Goal: Task Accomplishment & Management: Complete application form

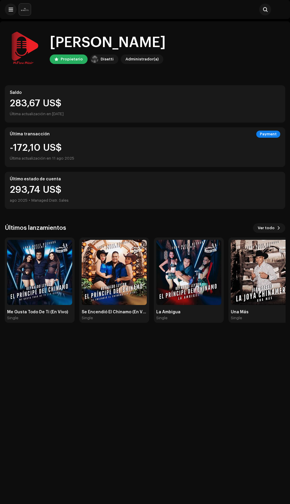
click at [9, 9] on span at bounding box center [11, 9] width 4 height 5
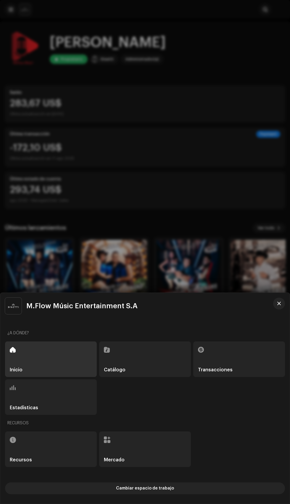
click at [144, 354] on div "Catálogo" at bounding box center [145, 359] width 92 height 36
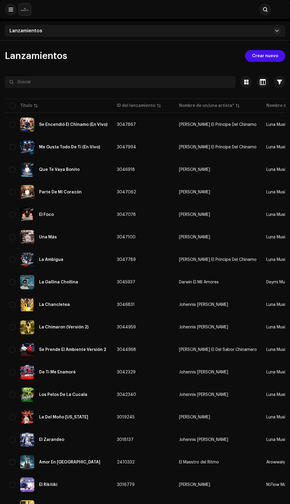
click at [102, 30] on div "Lanzamientos" at bounding box center [145, 31] width 281 height 12
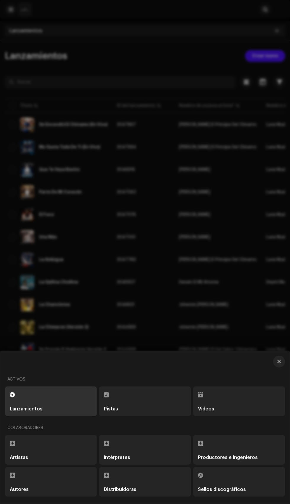
click at [158, 398] on div at bounding box center [145, 252] width 290 height 504
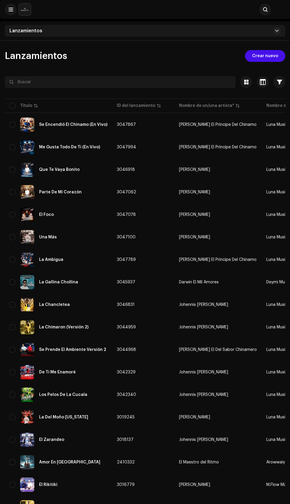
click at [13, 106] on input "checkbox" at bounding box center [12, 106] width 6 height 6
checkbox input "true"
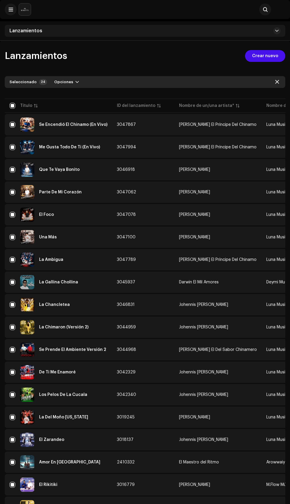
checkbox input "true"
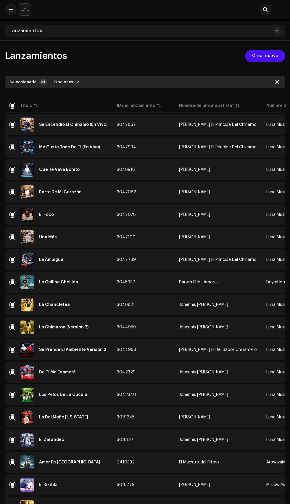
checkbox input "true"
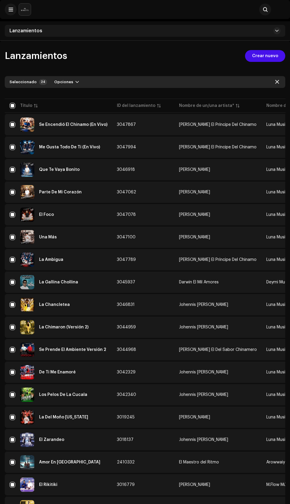
checkbox input "true"
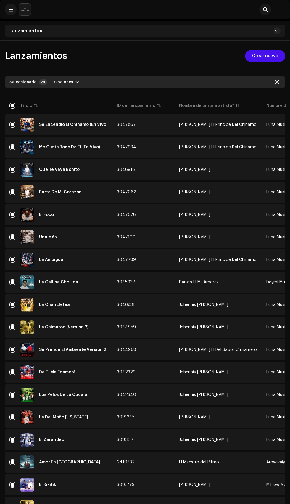
checkbox input "true"
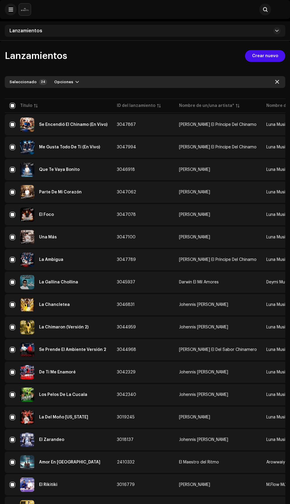
checkbox input "true"
click at [12, 107] on input "checkbox" at bounding box center [12, 106] width 6 height 6
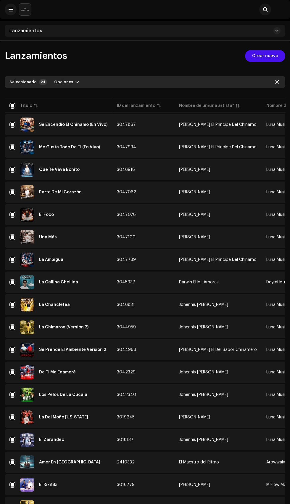
checkbox input "false"
click at [20, 104] on div "Título" at bounding box center [26, 106] width 12 height 6
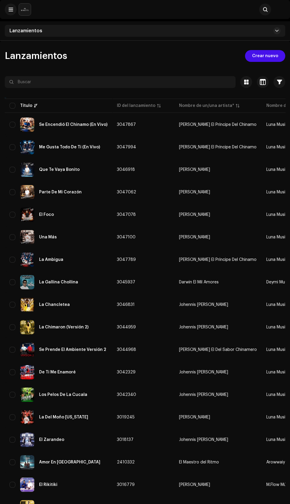
checkbox input "false"
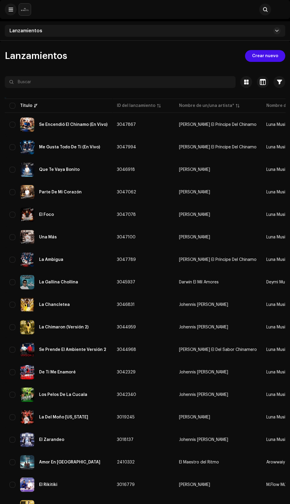
checkbox input "false"
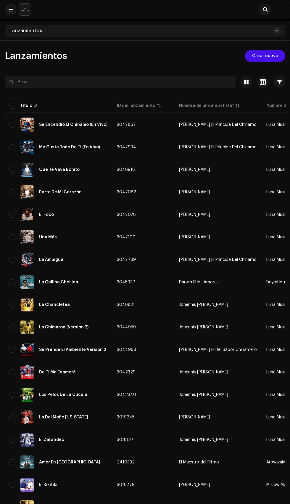
checkbox input "false"
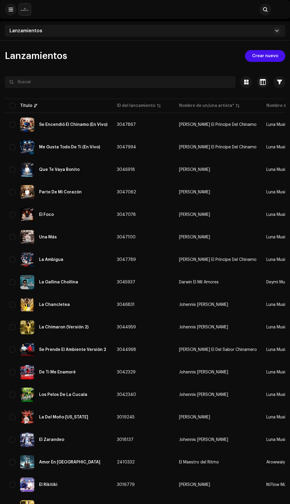
checkbox input "false"
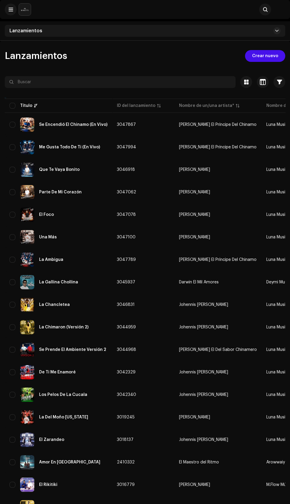
checkbox input "false"
click at [12, 106] on input "checkbox" at bounding box center [12, 106] width 6 height 6
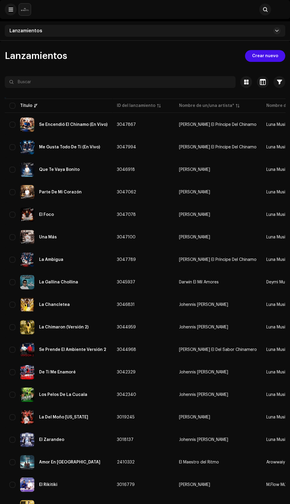
checkbox input "true"
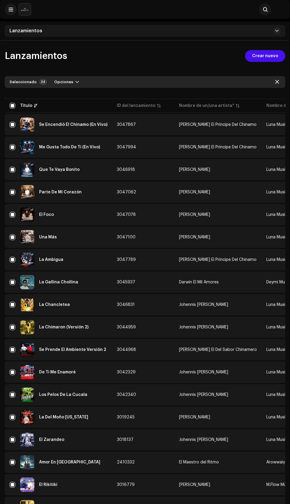
checkbox input "true"
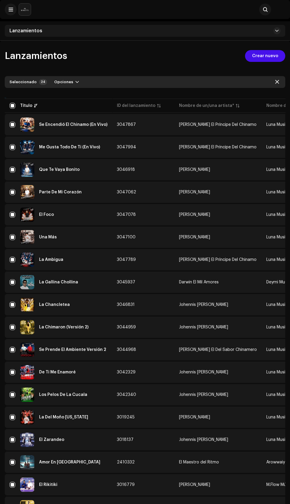
checkbox input "true"
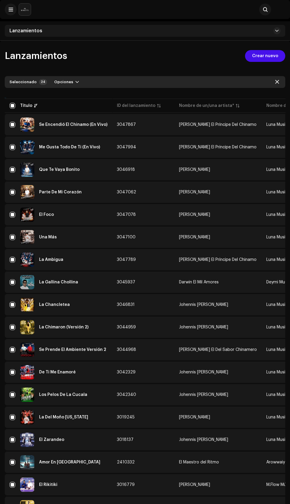
checkbox input "true"
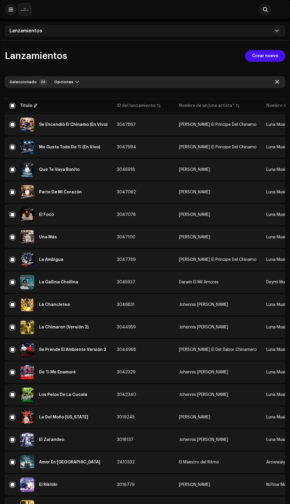
checkbox input "true"
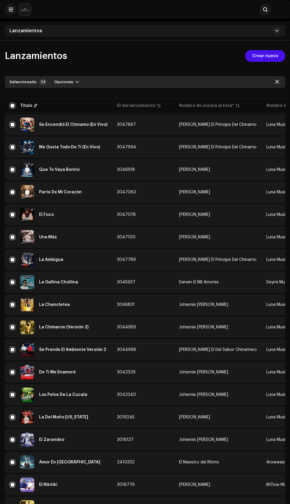
checkbox input "true"
click at [12, 106] on input "checkbox" at bounding box center [12, 106] width 6 height 6
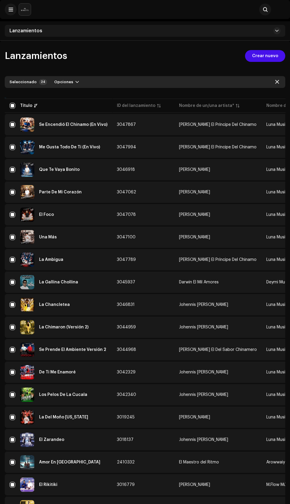
checkbox input "false"
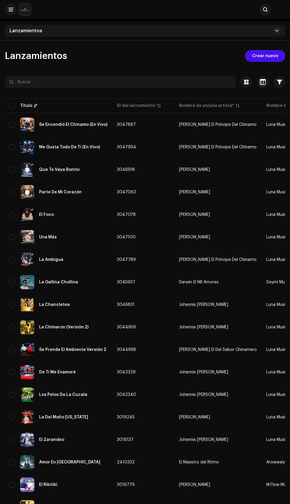
checkbox input "false"
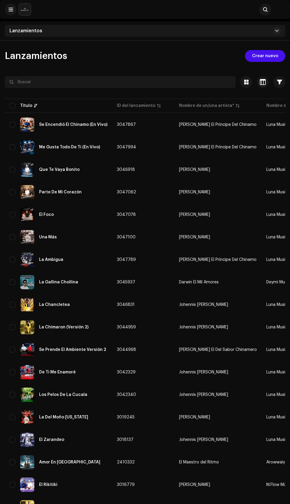
checkbox input "false"
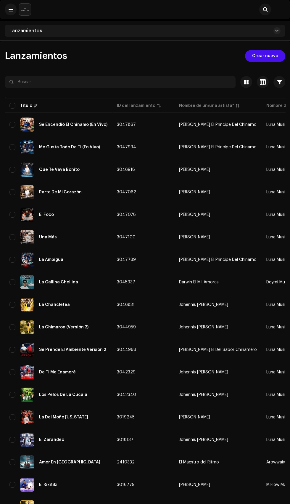
checkbox input "false"
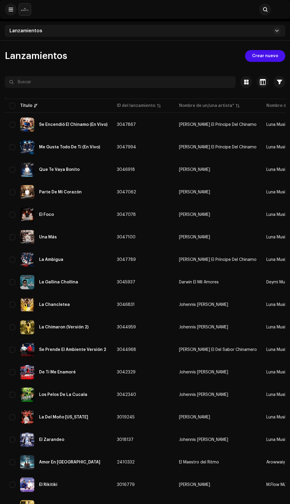
checkbox input "false"
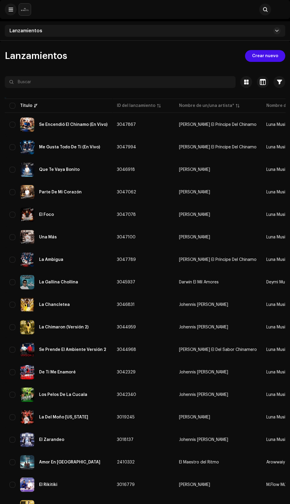
checkbox input "false"
click at [199, 33] on div "Lanzamientos" at bounding box center [145, 31] width 281 height 12
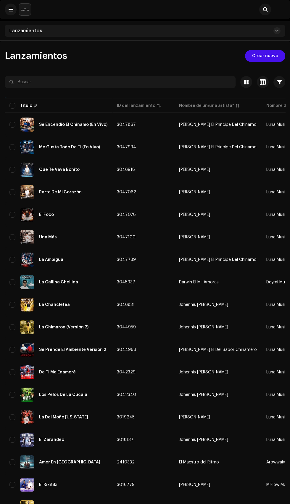
click at [217, 30] on div "Lanzamientos" at bounding box center [145, 31] width 281 height 12
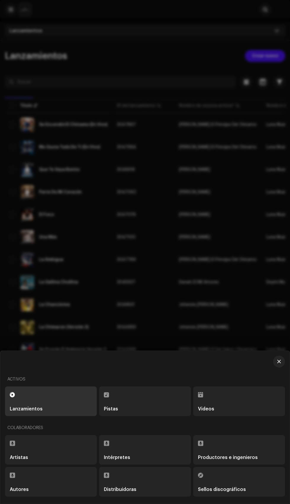
click at [199, 28] on div at bounding box center [145, 252] width 290 height 504
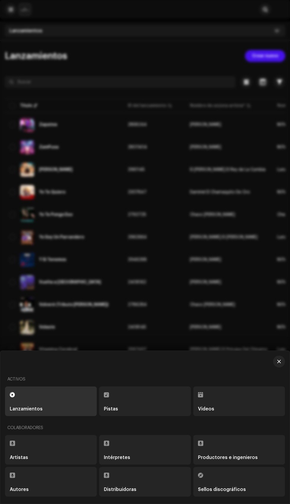
click at [137, 397] on td "2968544" at bounding box center [154, 394] width 62 height 21
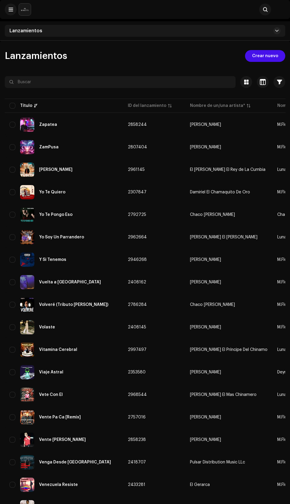
click at [215, 33] on div "Lanzamientos" at bounding box center [145, 31] width 281 height 12
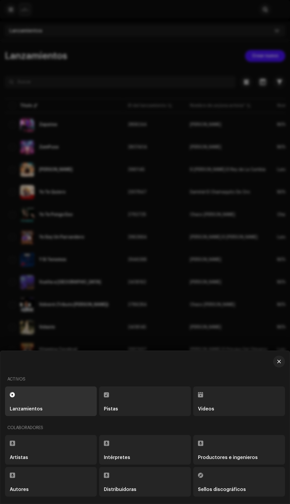
click at [139, 409] on div "Pistas" at bounding box center [145, 408] width 82 height 5
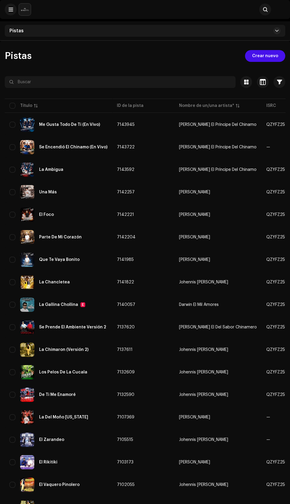
click at [11, 106] on input "checkbox" at bounding box center [12, 106] width 6 height 6
checkbox input "true"
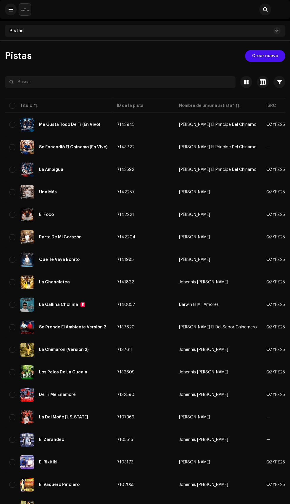
checkbox input "true"
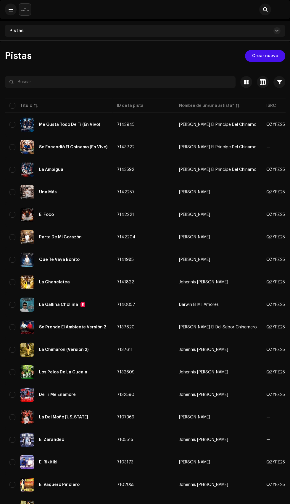
checkbox input "true"
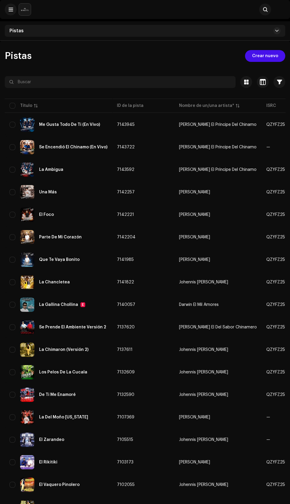
checkbox input "true"
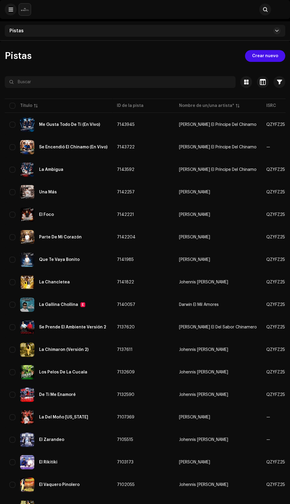
checkbox input "true"
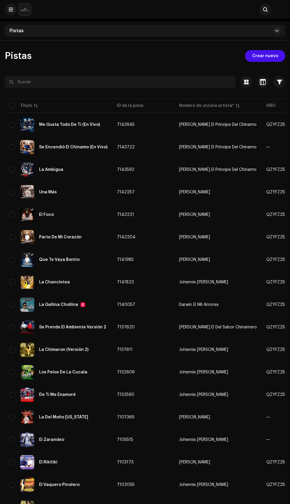
checkbox input "true"
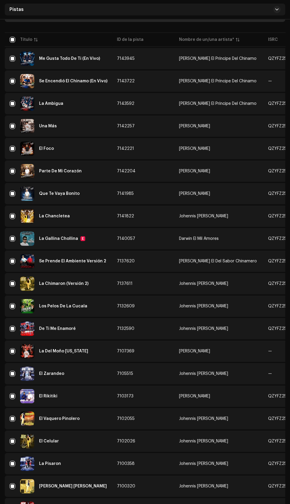
scroll to position [78, 0]
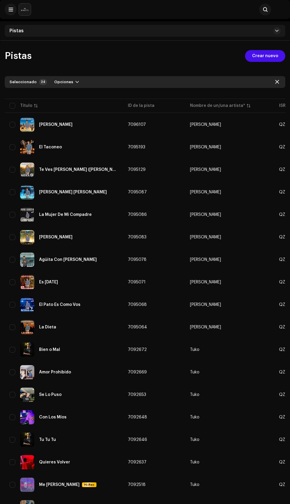
scroll to position [78, 0]
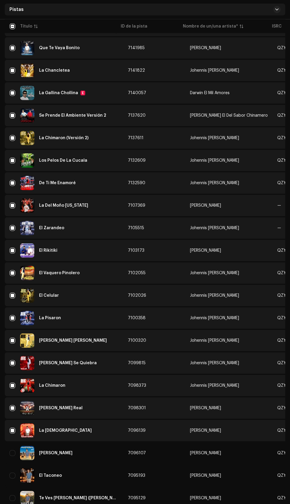
scroll to position [618, 0]
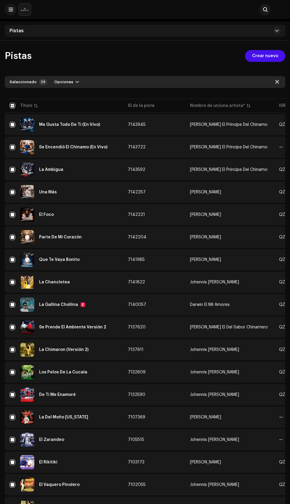
click at [10, 104] on input "checkbox" at bounding box center [12, 106] width 6 height 6
checkbox input "true"
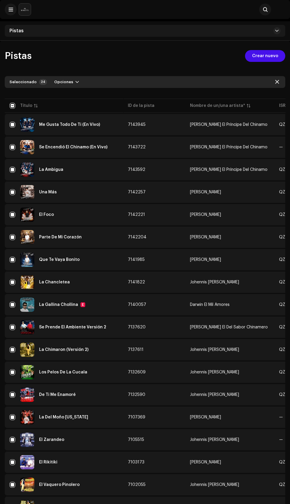
checkbox input "true"
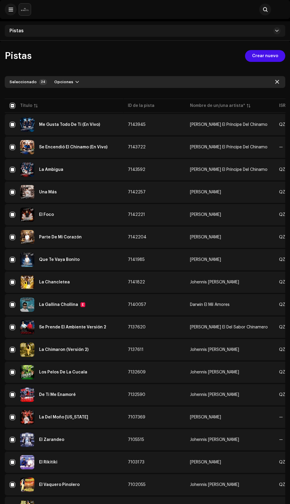
checkbox input "true"
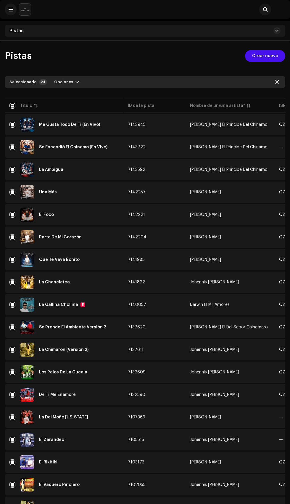
checkbox input "true"
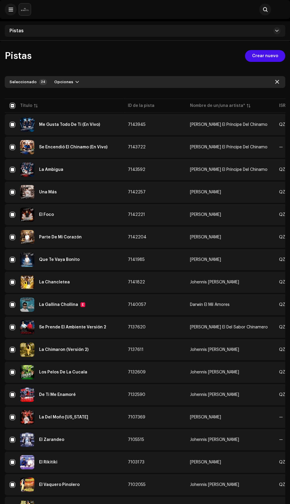
checkbox input "true"
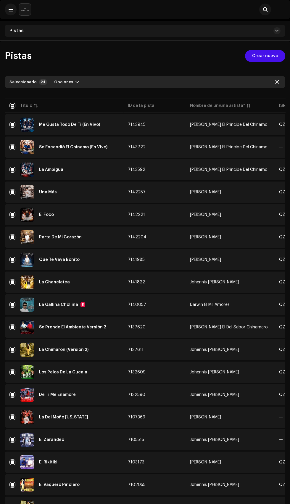
checkbox input "true"
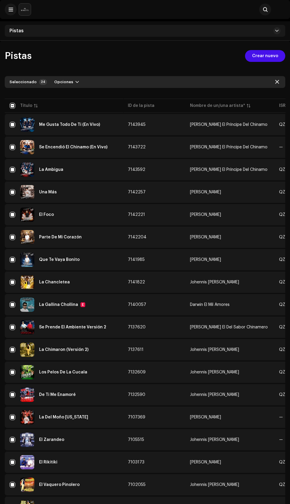
checkbox input "true"
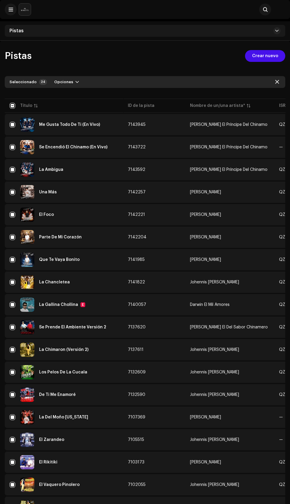
checkbox input "true"
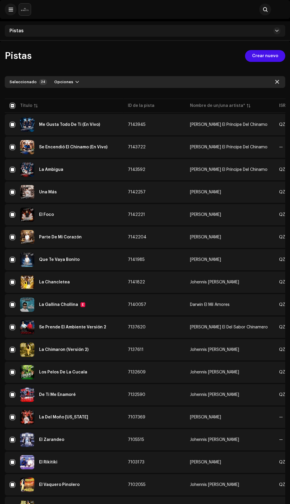
checkbox input "true"
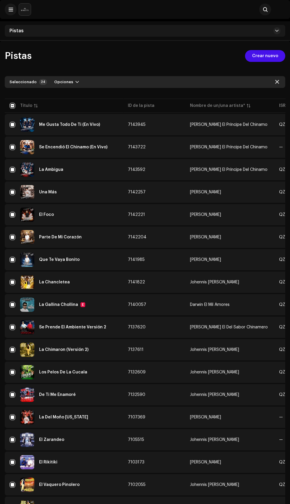
checkbox input "true"
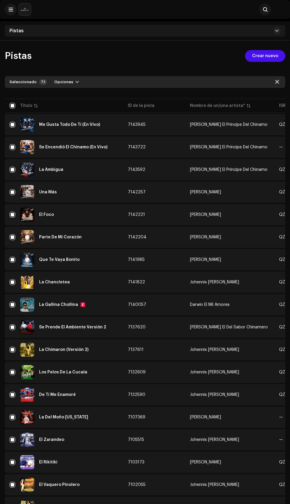
click at [12, 106] on input "checkbox" at bounding box center [12, 106] width 6 height 6
checkbox input "false"
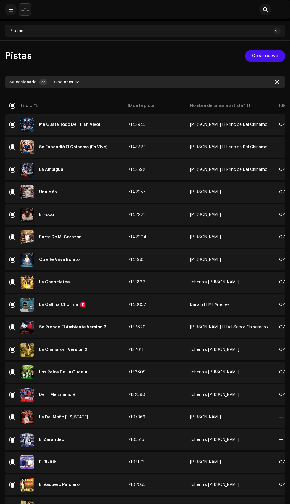
checkbox input "false"
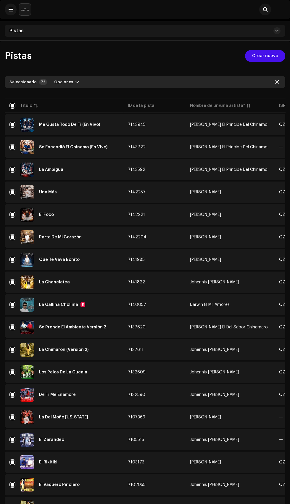
checkbox input "false"
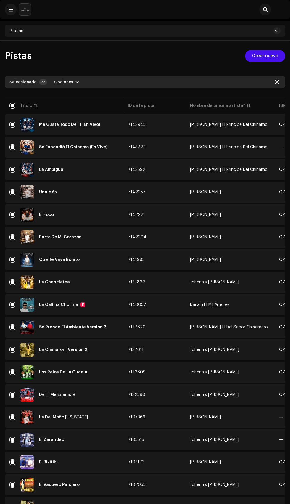
checkbox input "false"
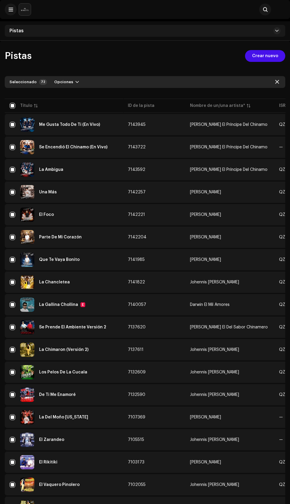
checkbox input "false"
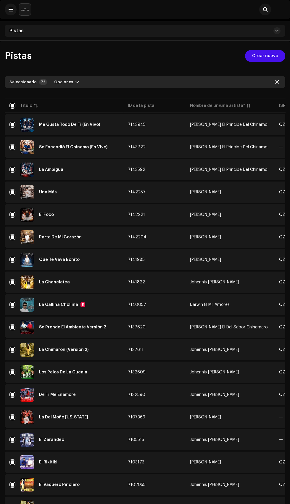
checkbox input "false"
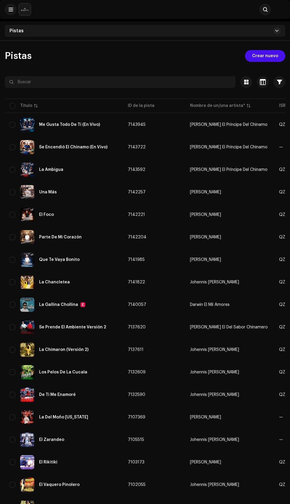
click at [12, 106] on input "checkbox" at bounding box center [12, 106] width 6 height 6
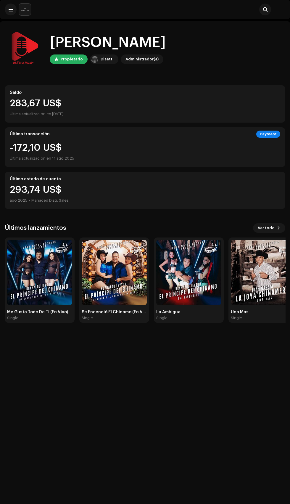
click at [11, 10] on span at bounding box center [11, 9] width 4 height 5
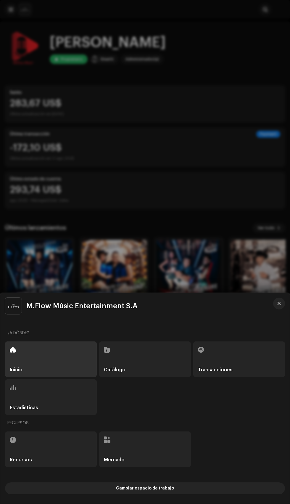
click at [131, 377] on div "Catálogo" at bounding box center [145, 359] width 92 height 36
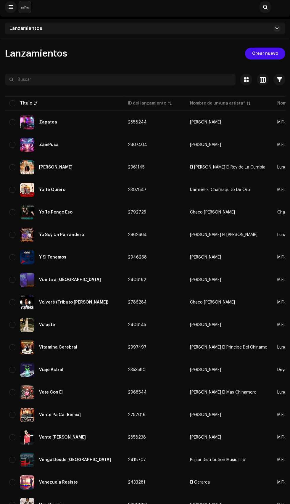
scroll to position [4, 0]
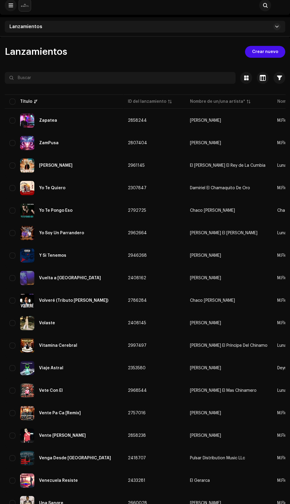
click at [260, 53] on span "Crear nuevo" at bounding box center [265, 52] width 26 height 12
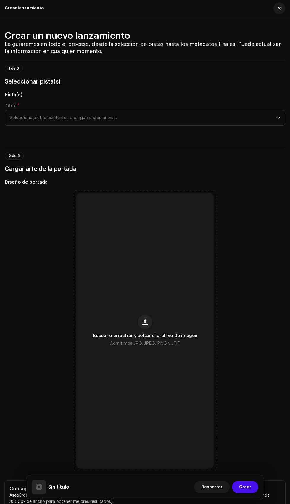
click at [161, 357] on div "Buscar o arrastrar y soltar el archivo de imagen Admitimos JPG, JPEG, PNG y JFIF" at bounding box center [144, 331] width 137 height 276
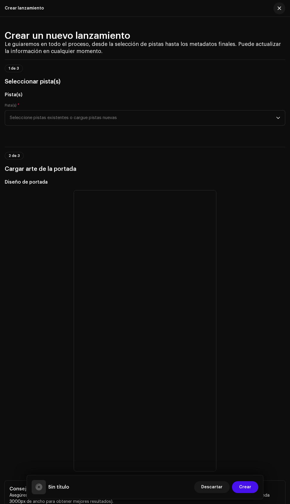
click at [230, 125] on span "Seleccione pistas existentes o cargue pistas nuevas" at bounding box center [143, 117] width 266 height 15
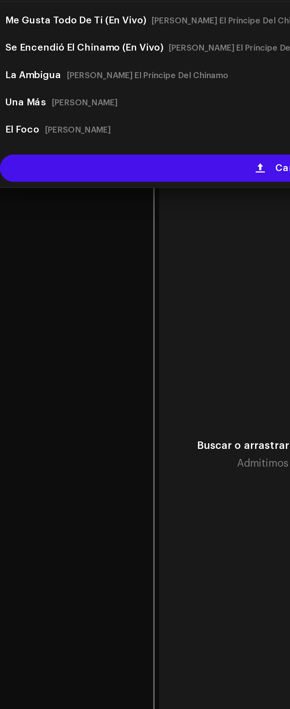
click at [78, 221] on div "Cargar nuevas pistas" at bounding box center [144, 215] width 275 height 12
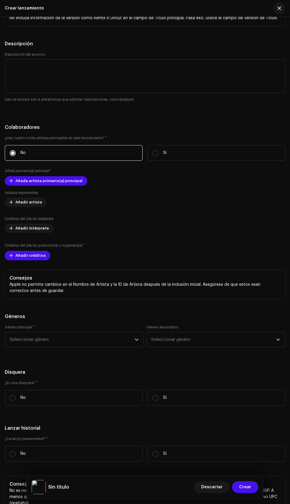
scroll to position [893, 0]
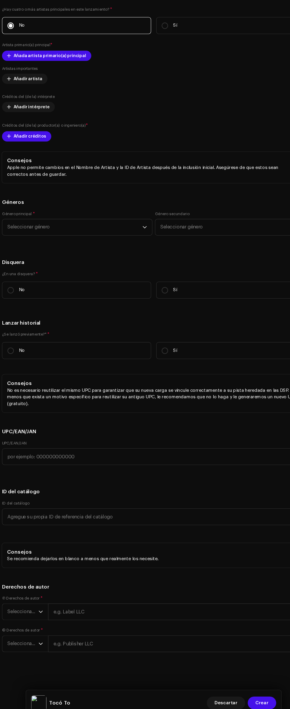
scroll to position [1222, 0]
click at [72, 99] on span "Añada artista primario(a) principal" at bounding box center [48, 94] width 67 height 12
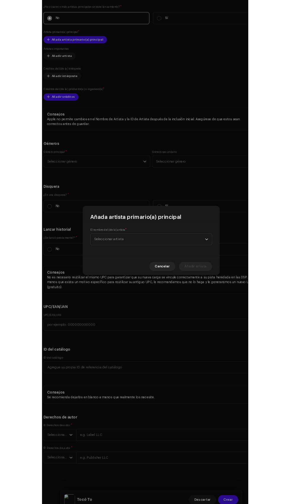
scroll to position [4, 0]
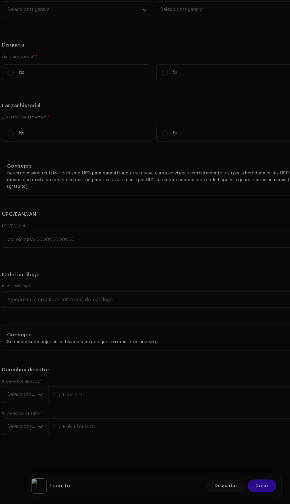
click at [182, 349] on div "Añada artista primario(a) principal El nombre del (de la) artista * Seleccionar…" at bounding box center [145, 252] width 290 height 504
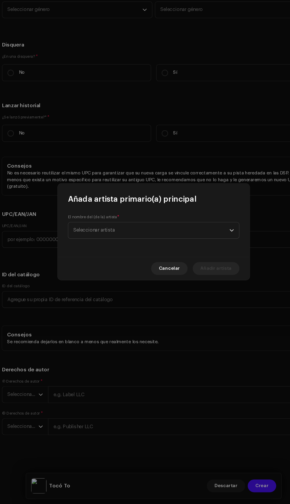
click at [140, 252] on span "Seleccionar artista" at bounding box center [143, 250] width 144 height 15
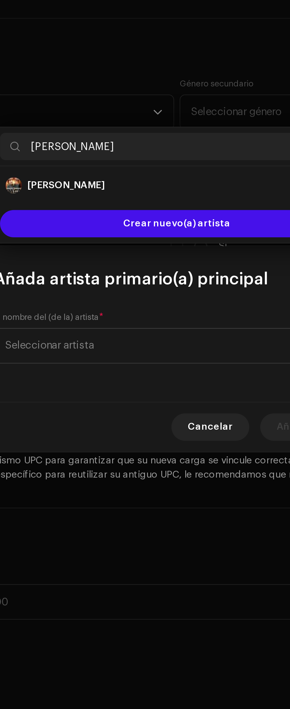
click at [122, 282] on div "[PERSON_NAME] 1523304" at bounding box center [145, 283] width 149 height 7
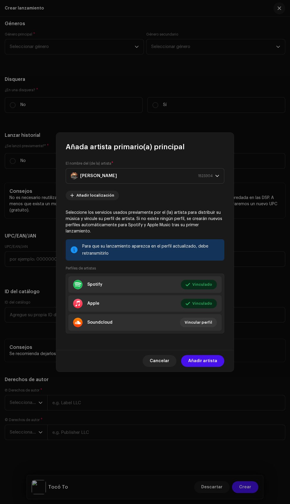
click at [211, 367] on span "Añadir artista" at bounding box center [202, 361] width 29 height 12
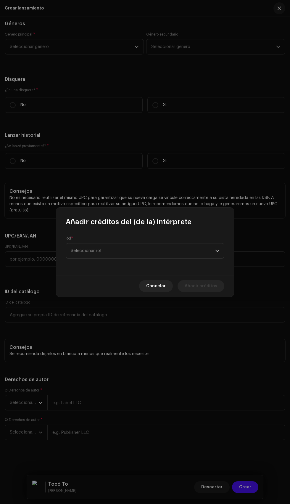
click at [166, 247] on span "Seleccionar rol" at bounding box center [143, 250] width 144 height 15
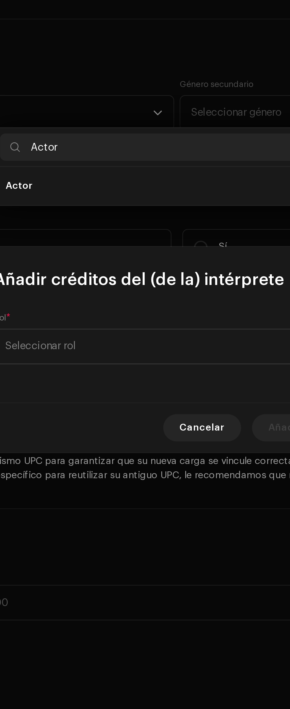
click at [134, 286] on li "Actor" at bounding box center [144, 284] width 153 height 12
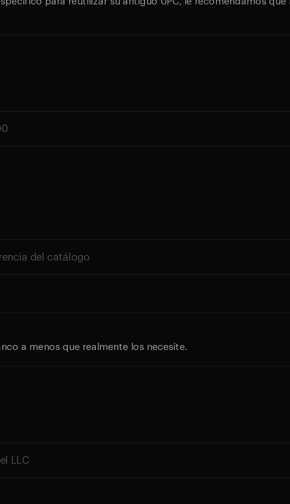
click at [112, 369] on div "Añadir créditos del (de la) intérprete Rol * Actor Nombre * Seleccionar intérpr…" at bounding box center [145, 252] width 290 height 504
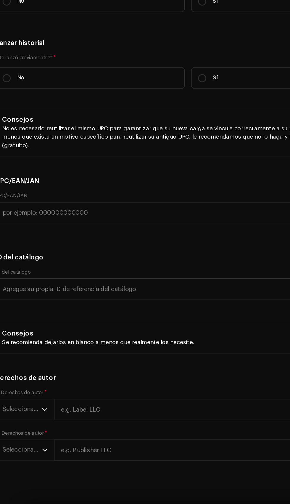
scroll to position [22, 0]
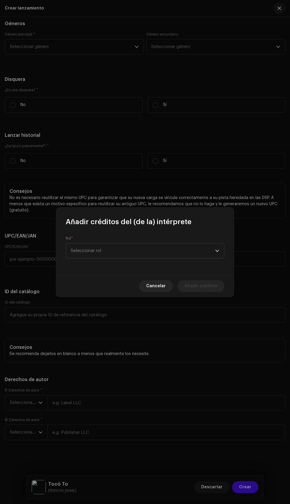
click at [138, 254] on span "Seleccionar rol" at bounding box center [143, 250] width 144 height 15
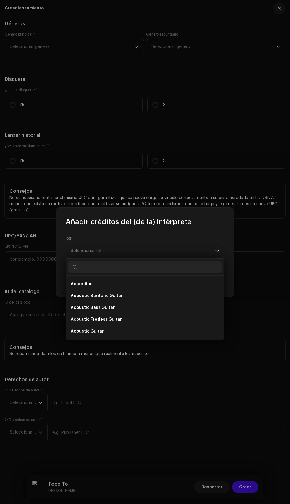
click at [122, 267] on input "text" at bounding box center [144, 267] width 153 height 12
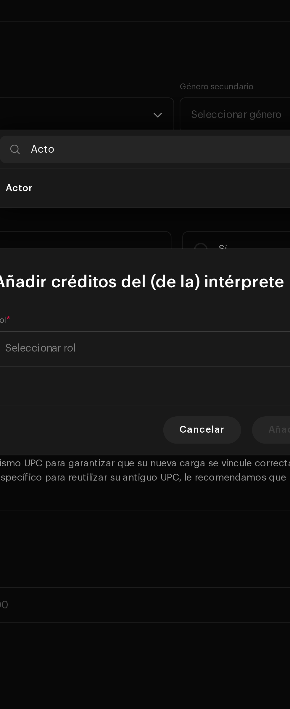
click at [129, 283] on li "Actor" at bounding box center [144, 284] width 153 height 12
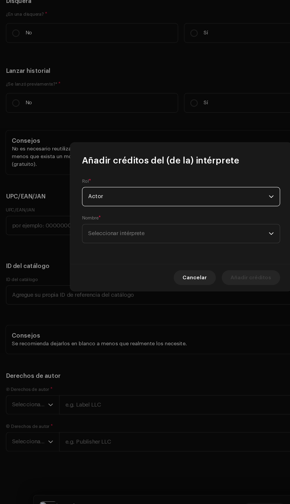
click at [136, 262] on span "Seleccionar intérprete" at bounding box center [143, 265] width 144 height 15
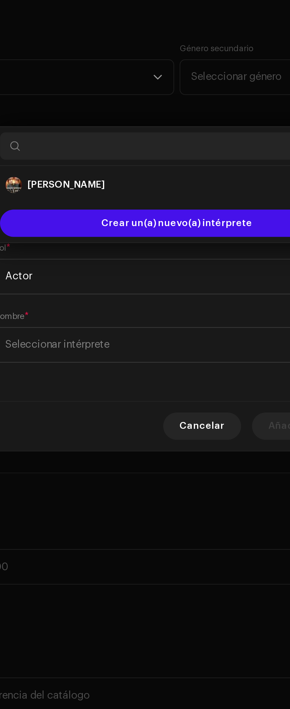
click at [132, 296] on div "[PERSON_NAME] 1523304" at bounding box center [145, 298] width 149 height 7
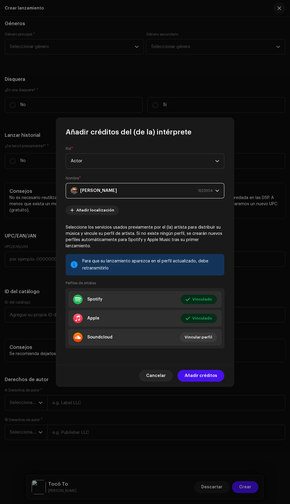
click at [210, 381] on span "Añadir créditos" at bounding box center [201, 376] width 33 height 12
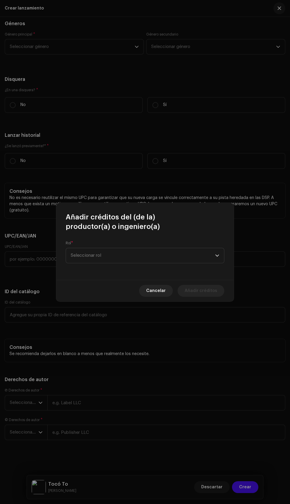
click at [170, 248] on span "Seleccionar rol" at bounding box center [143, 255] width 144 height 15
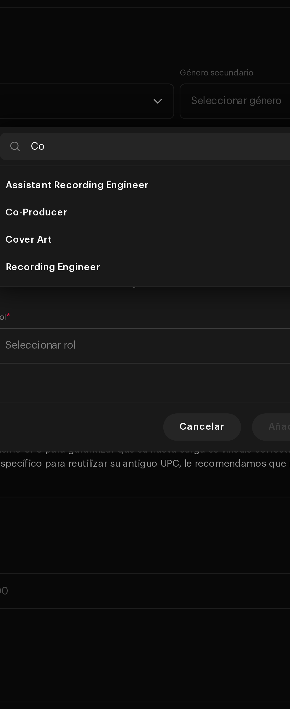
click at [115, 300] on li "Co-Producer" at bounding box center [144, 300] width 153 height 12
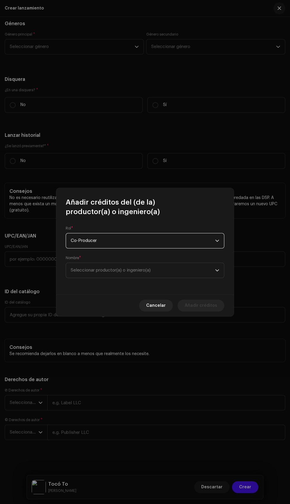
click at [124, 271] on span "Seleccionar productor(a) o ingeniero(a)" at bounding box center [111, 270] width 80 height 4
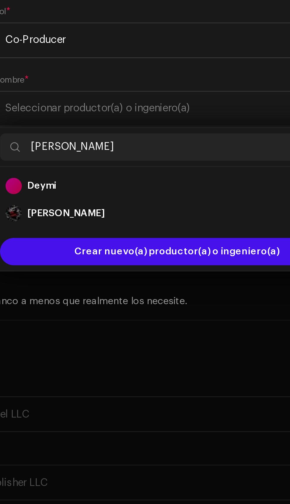
click at [135, 303] on div "Deymi 1219940" at bounding box center [145, 303] width 149 height 7
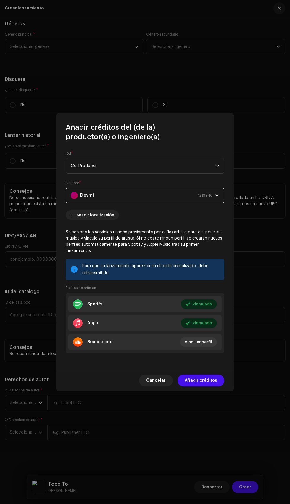
click at [202, 386] on span "Añadir créditos" at bounding box center [201, 380] width 33 height 12
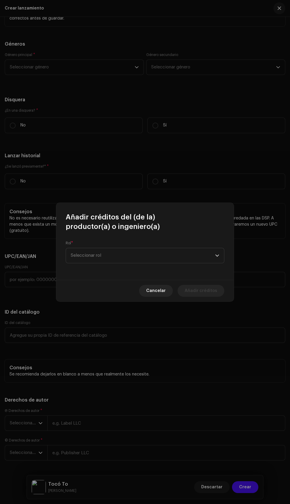
click at [147, 260] on span "Seleccionar rol" at bounding box center [143, 255] width 144 height 15
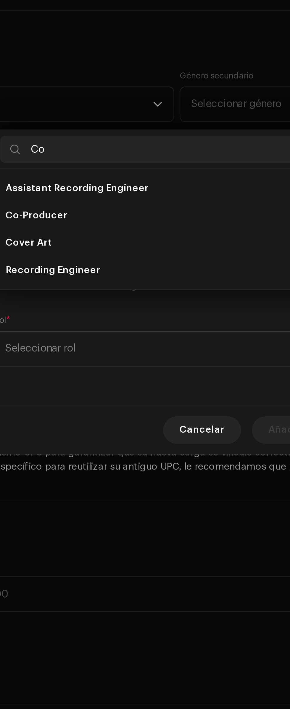
click at [122, 300] on li "Co-Producer" at bounding box center [144, 300] width 153 height 12
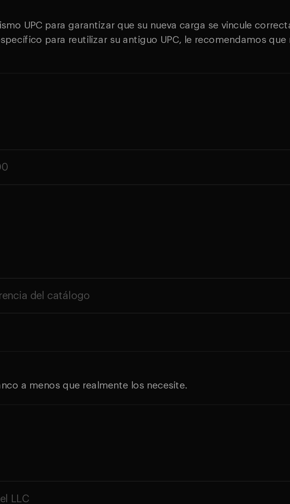
click at [110, 372] on div "Añadir créditos del (de la) productor(a) o ingeniero(a) Rol * Co-Producer Nombr…" at bounding box center [145, 252] width 290 height 504
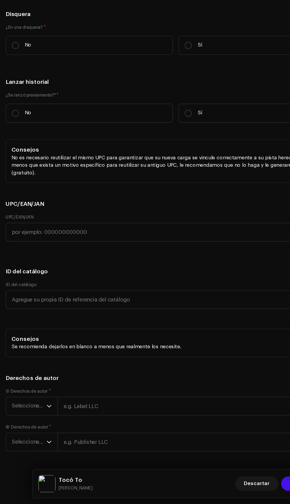
scroll to position [22, 0]
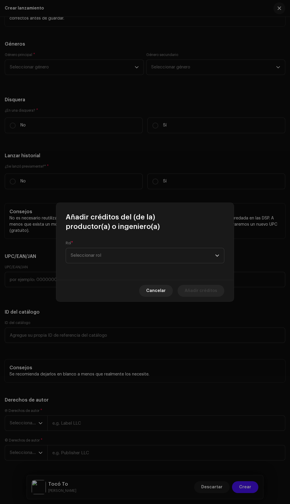
click at [138, 260] on span "Seleccionar rol" at bounding box center [143, 255] width 144 height 15
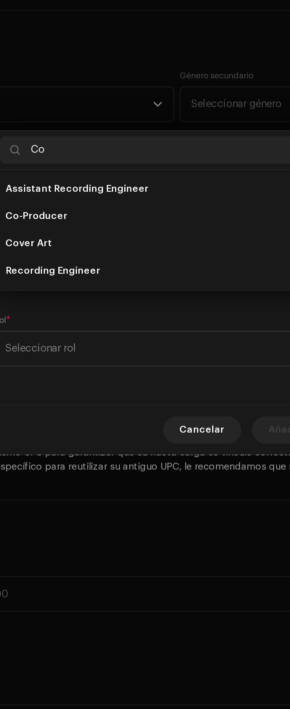
click at [118, 301] on li "Co-Producer" at bounding box center [144, 301] width 153 height 12
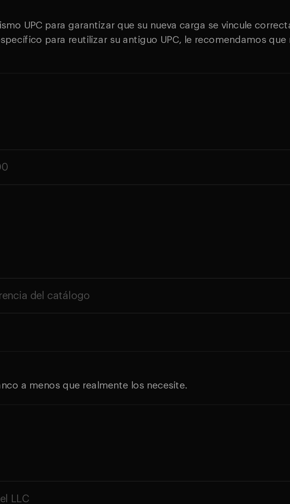
click at [114, 371] on div "Añadir créditos del (de la) productor(a) o ingeniero(a) Rol * Co-Producer Nombr…" at bounding box center [145, 252] width 290 height 504
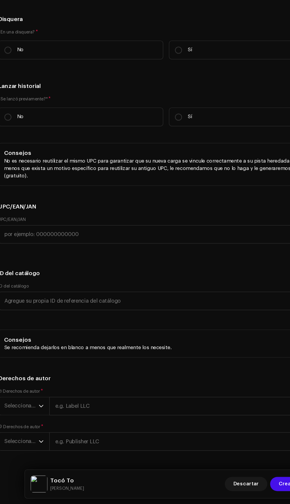
scroll to position [20, 0]
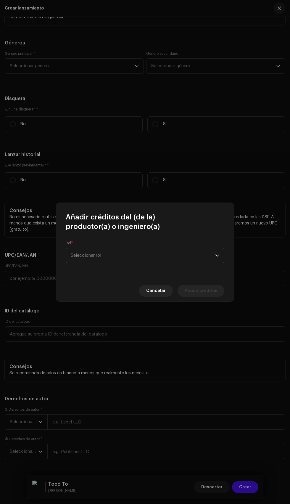
click at [152, 259] on span "Seleccionar rol" at bounding box center [143, 255] width 144 height 15
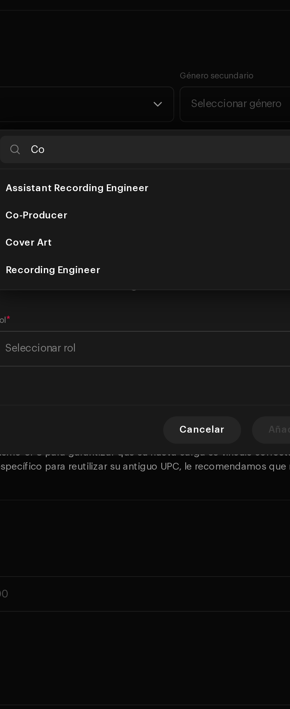
click at [126, 299] on li "Co-Producer" at bounding box center [144, 300] width 153 height 12
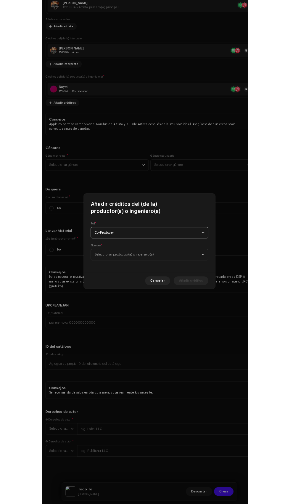
scroll to position [20, 0]
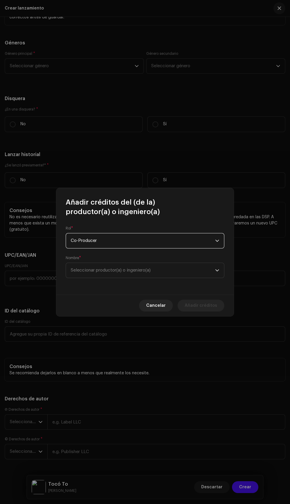
click at [145, 270] on span "Seleccionar productor(a) o ingeniero(a)" at bounding box center [111, 270] width 80 height 4
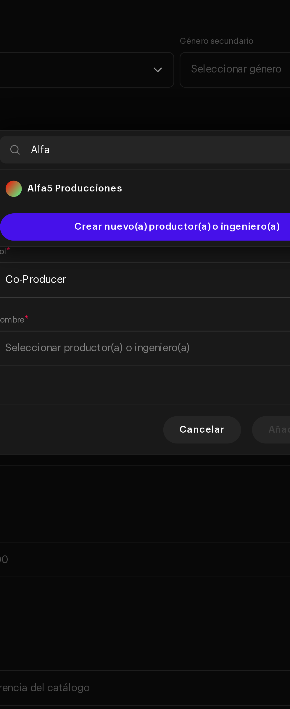
click at [138, 303] on div "Alfa5 Producciones 1422150" at bounding box center [145, 303] width 149 height 7
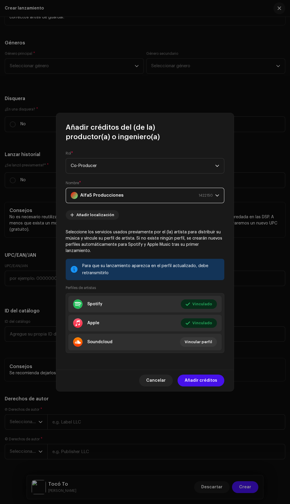
click at [208, 386] on span "Añadir créditos" at bounding box center [201, 380] width 33 height 12
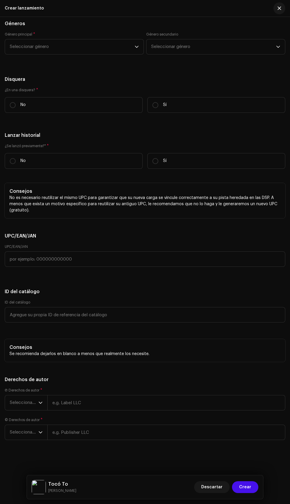
scroll to position [1477, 0]
click at [86, 54] on span "Seleccionar género" at bounding box center [72, 46] width 125 height 15
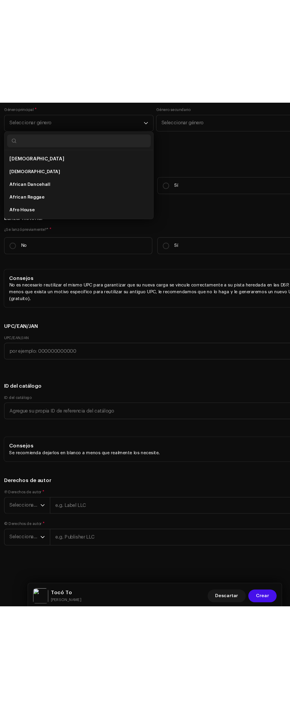
scroll to position [20, 0]
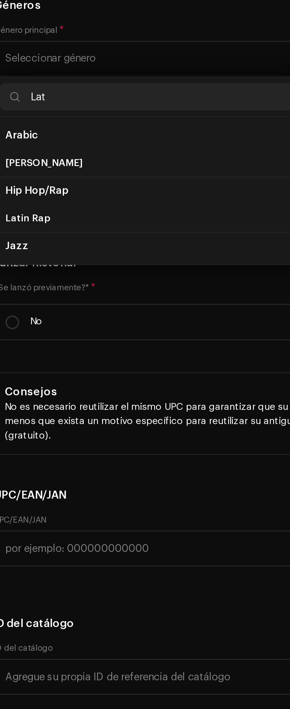
click at [45, 327] on li "Latin Rap" at bounding box center [74, 321] width 134 height 12
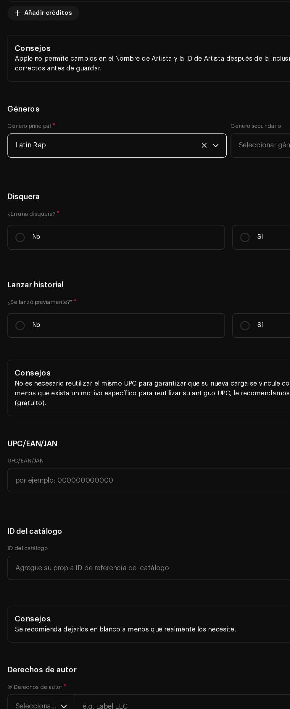
scroll to position [1477, 0]
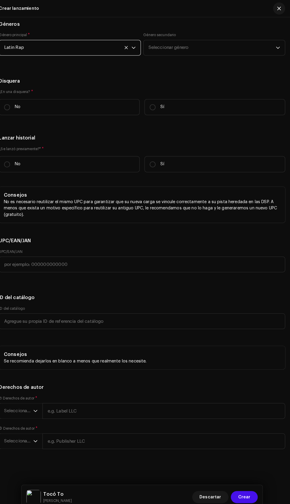
click at [166, 108] on p "Sí" at bounding box center [165, 105] width 4 height 6
click at [158, 108] on input "Sí" at bounding box center [155, 105] width 6 height 6
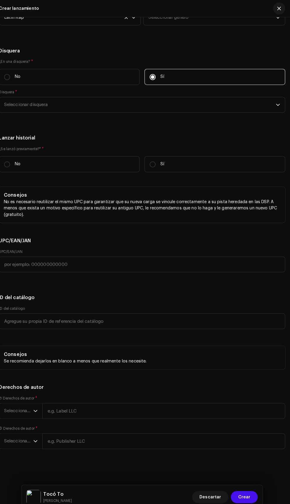
click at [212, 110] on span "Seleccionar disquera" at bounding box center [143, 102] width 266 height 15
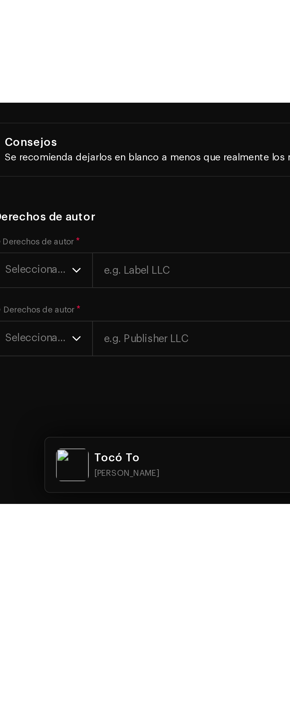
scroll to position [5, 0]
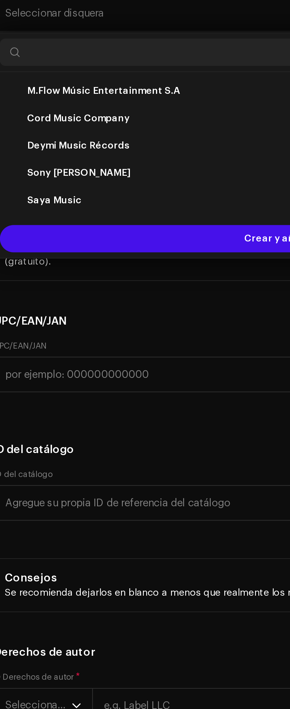
click at [88, 315] on span "Seleccionar disquera" at bounding box center [143, 308] width 266 height 15
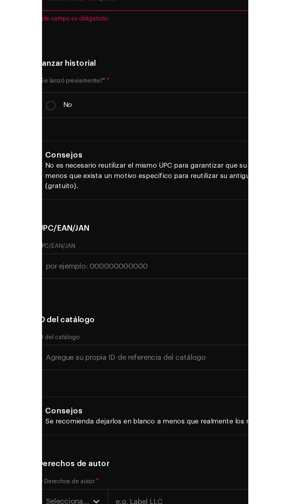
scroll to position [22, 0]
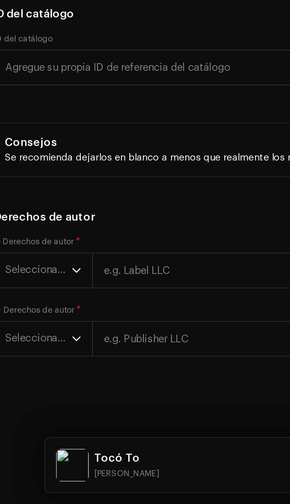
click at [104, 110] on div "Disquera * Seleccionar disquera Este campo es obligatorio." at bounding box center [145, 96] width 281 height 30
click at [83, 103] on span "Seleccionar disquera" at bounding box center [143, 95] width 266 height 15
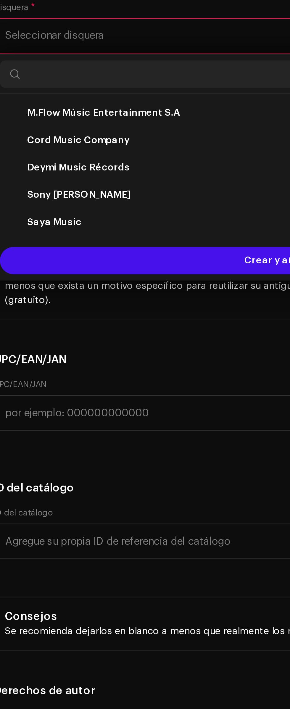
click at [66, 337] on strong "M.Flow Músic Entertainment S.A" at bounding box center [52, 334] width 66 height 6
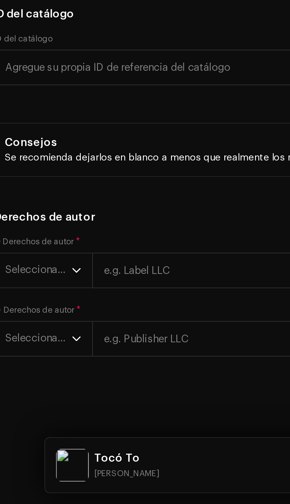
click at [57, 169] on label "No" at bounding box center [74, 161] width 138 height 16
click at [16, 164] on input "No" at bounding box center [13, 161] width 6 height 6
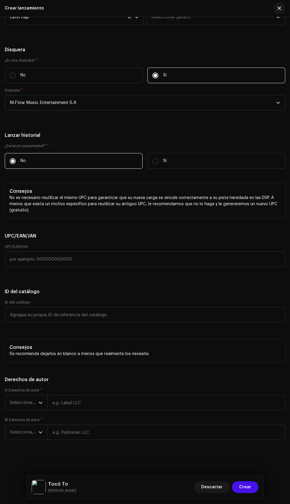
scroll to position [1907, 0]
click at [33, 402] on span "Seleccionar año" at bounding box center [24, 402] width 29 height 15
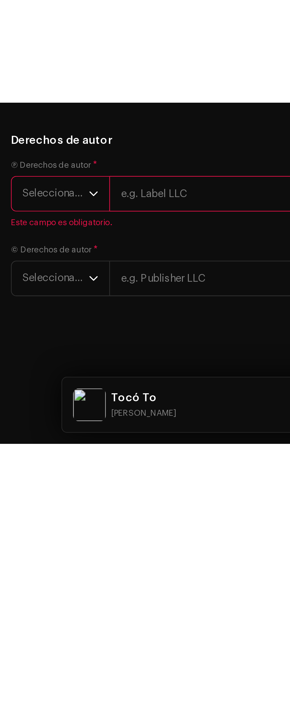
scroll to position [1718, 0]
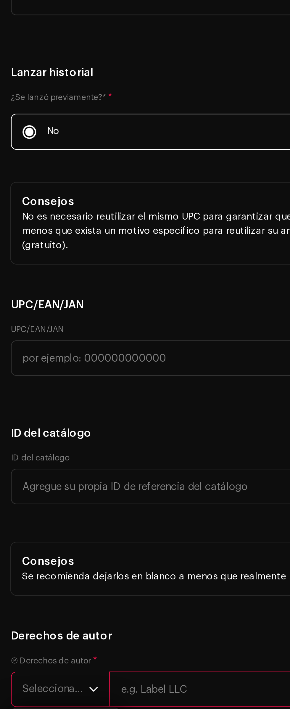
click at [25, 442] on label "UPC/EAN/JAN" at bounding box center [16, 444] width 23 height 5
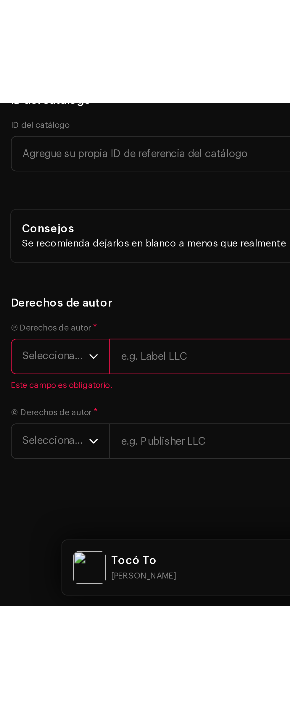
scroll to position [1923, 0]
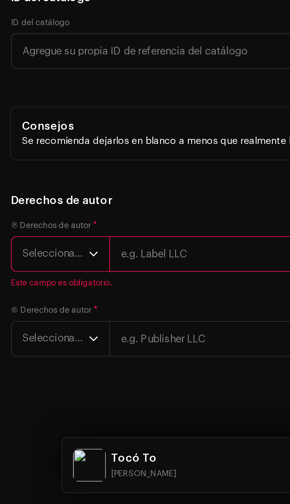
click at [31, 431] on span "Seleccionar año" at bounding box center [24, 432] width 29 height 15
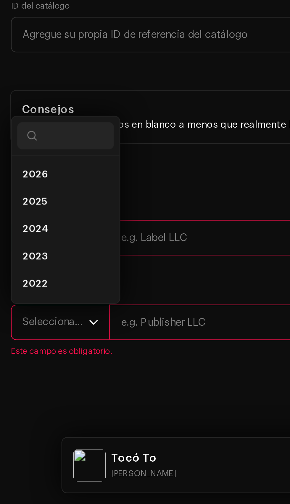
click at [31, 252] on input "text" at bounding box center [145, 244] width 281 height 15
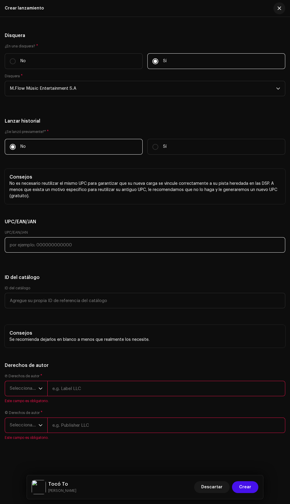
scroll to position [1939, 0]
click at [82, 381] on input "text" at bounding box center [166, 388] width 238 height 15
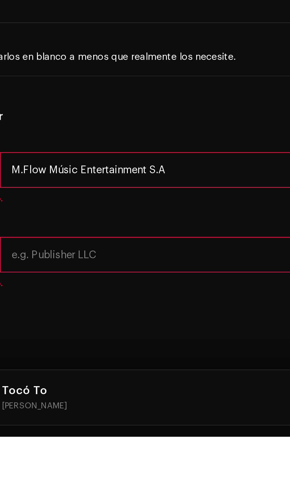
scroll to position [24, 0]
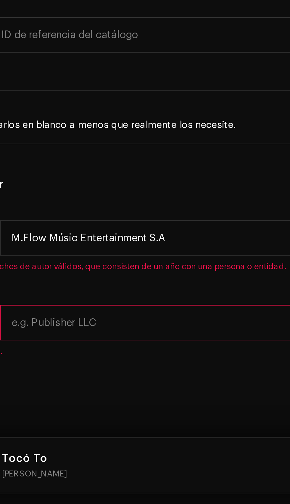
click at [94, 428] on input "text" at bounding box center [166, 424] width 238 height 15
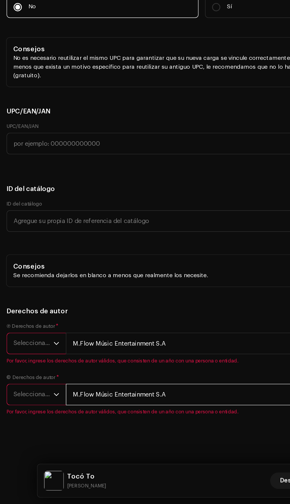
scroll to position [33, 0]
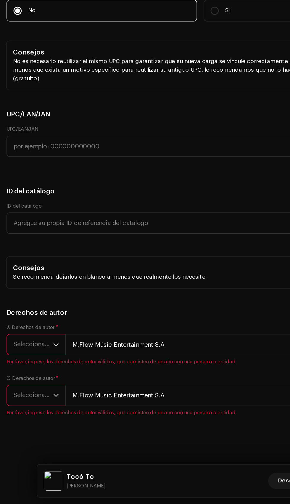
click at [41, 386] on icon "dropdown trigger" at bounding box center [40, 388] width 4 height 4
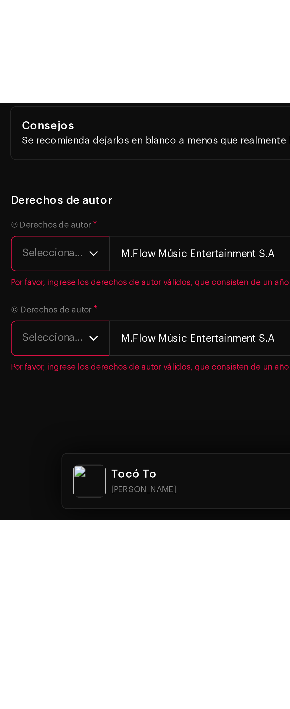
scroll to position [1760, 0]
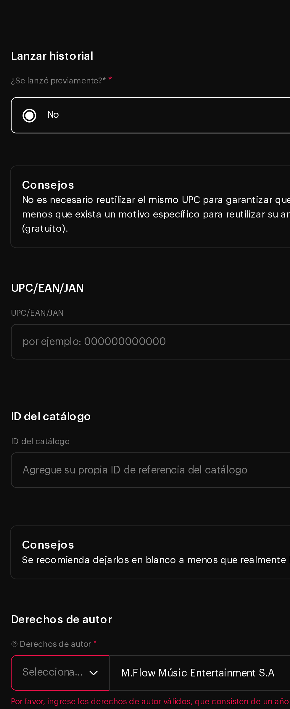
click at [24, 479] on h5 "ID del catálogo" at bounding box center [145, 482] width 281 height 7
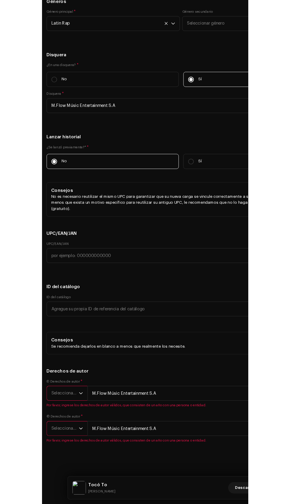
scroll to position [0, 0]
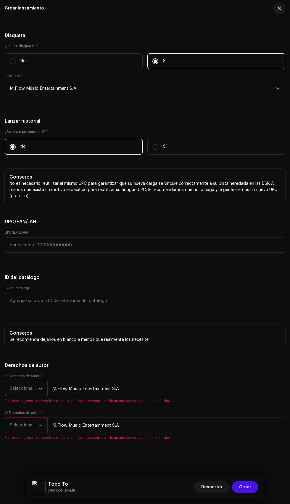
click at [41, 386] on icon "dropdown trigger" at bounding box center [40, 388] width 4 height 4
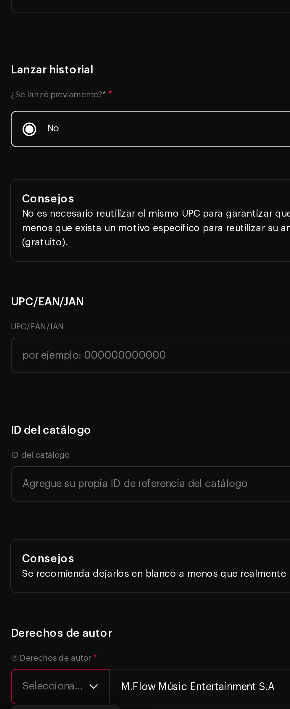
click at [17, 479] on h5 "ID del catálogo" at bounding box center [145, 482] width 281 height 7
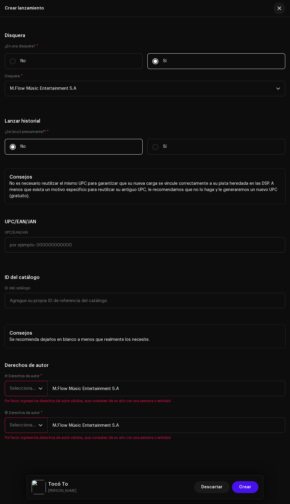
click at [38, 398] on span "Por favor, ingrese los derechos de autor válidos, que consisten de un año con u…" at bounding box center [145, 400] width 281 height 5
click at [41, 386] on icon "dropdown trigger" at bounding box center [40, 388] width 4 height 4
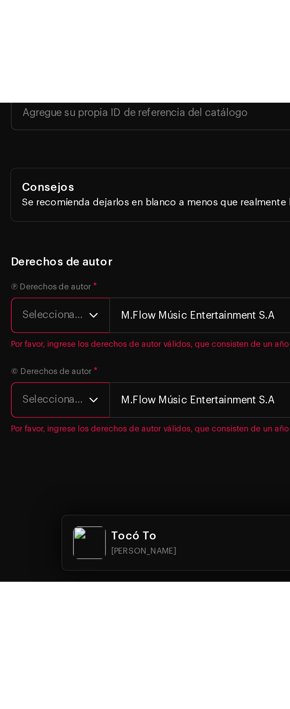
scroll to position [1760, 0]
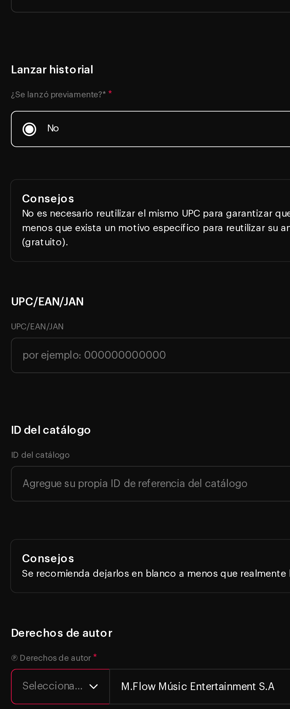
click at [18, 390] on div "Rellenar previamente la información de lanzamiento a partir de los metadatos de…" at bounding box center [145, 104] width 281 height 1095
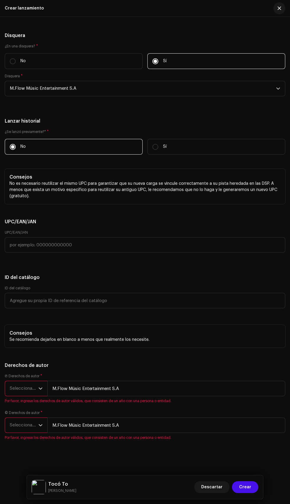
scroll to position [1966, 0]
click at [35, 381] on span "Seleccionar año" at bounding box center [24, 388] width 29 height 15
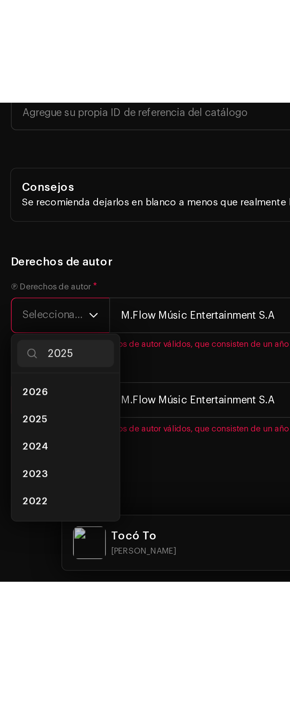
scroll to position [0, 0]
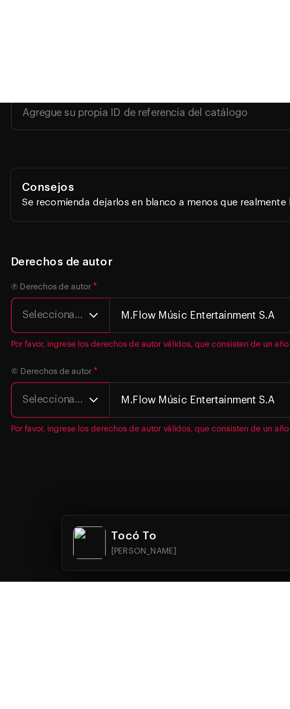
scroll to position [1760, 0]
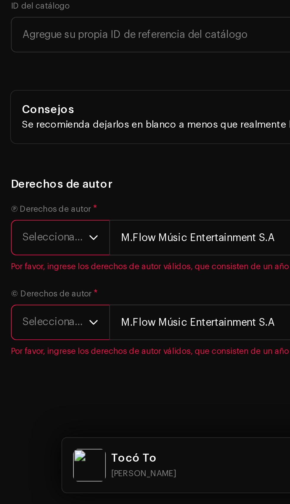
click at [33, 418] on span "Seleccionar año" at bounding box center [24, 425] width 29 height 15
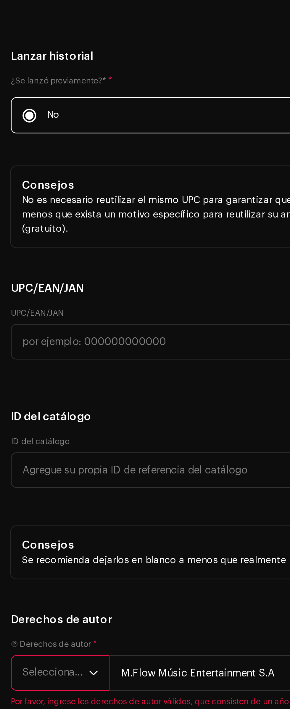
click at [19, 479] on h5 "ID del catálogo" at bounding box center [145, 482] width 281 height 7
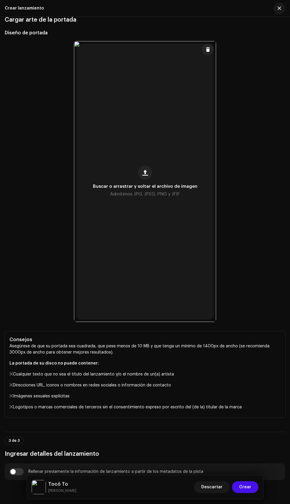
scroll to position [0, 0]
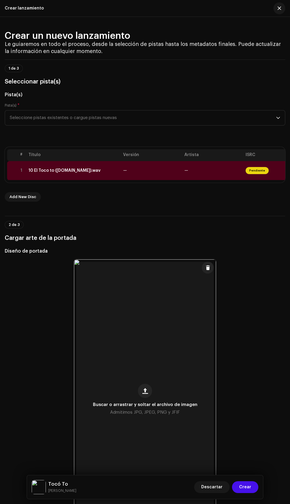
click at [186, 173] on span "—" at bounding box center [186, 170] width 4 height 4
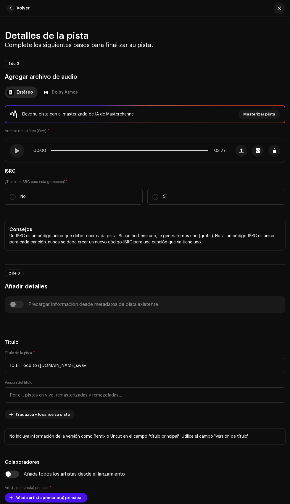
click at [95, 204] on label "No" at bounding box center [74, 197] width 138 height 16
click at [16, 200] on input "No" at bounding box center [13, 197] width 6 height 6
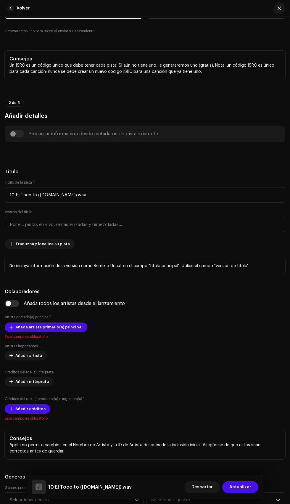
scroll to position [189, 0]
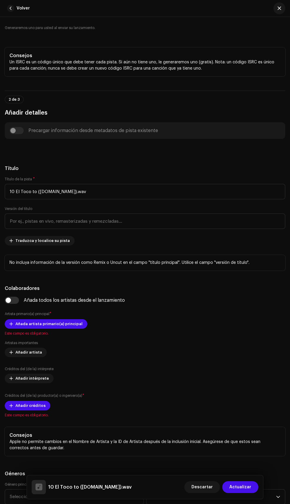
click at [22, 134] on div "Precargar información desde metadatos de pista existente" at bounding box center [144, 130] width 271 height 7
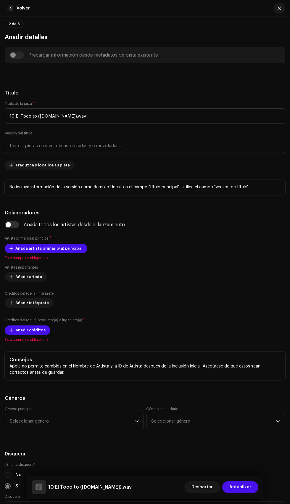
scroll to position [265, 0]
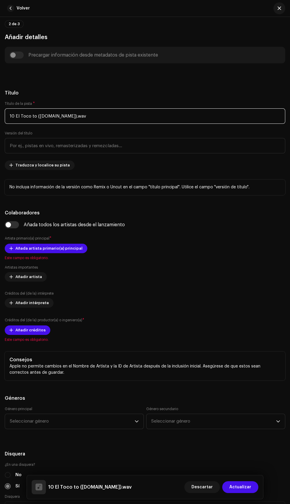
click at [188, 124] on input "10 El Toco to ([DOMAIN_NAME]).wav" at bounding box center [145, 115] width 281 height 15
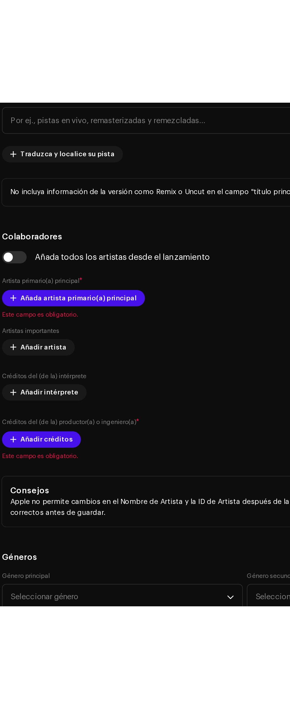
scroll to position [54, 0]
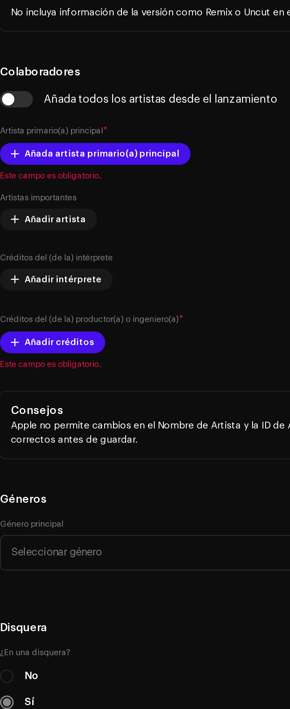
click at [20, 124] on input "10 El Toco To" at bounding box center [145, 115] width 281 height 15
click at [22, 124] on input "10 El Toco To" at bounding box center [145, 115] width 281 height 15
click at [20, 124] on input "10 El Toco To" at bounding box center [145, 115] width 281 height 15
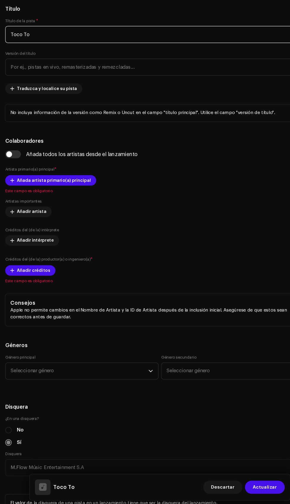
scroll to position [305, 0]
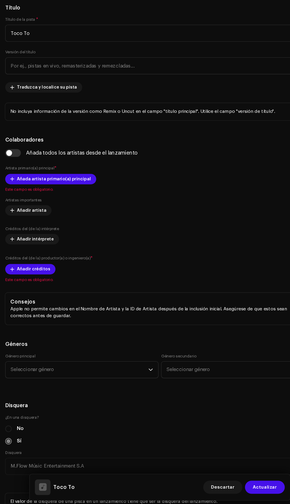
click at [16, 187] on input "checkbox" at bounding box center [12, 183] width 14 height 7
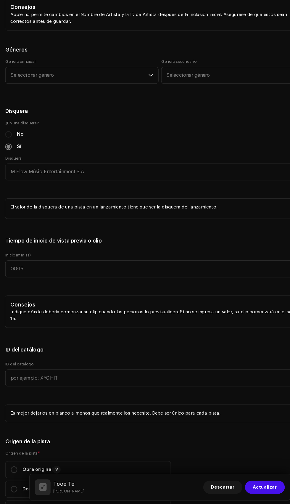
scroll to position [655, 0]
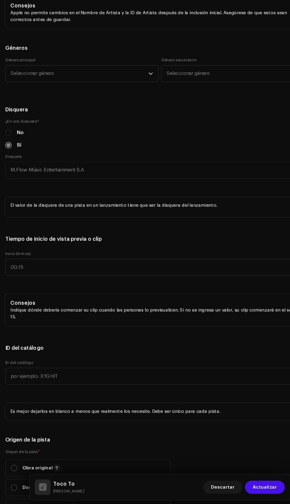
click at [105, 119] on span "Seleccionar género" at bounding box center [72, 111] width 125 height 15
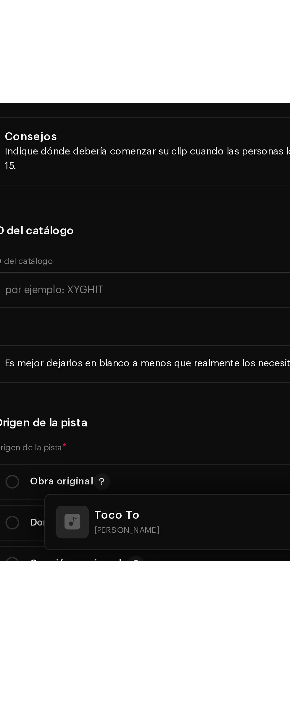
scroll to position [54, 0]
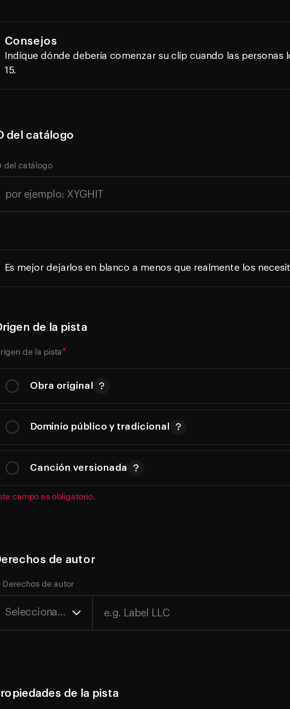
click at [37, 187] on li "Latin Rap" at bounding box center [74, 181] width 134 height 12
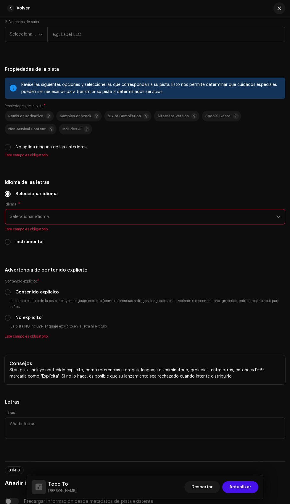
scroll to position [1196, 0]
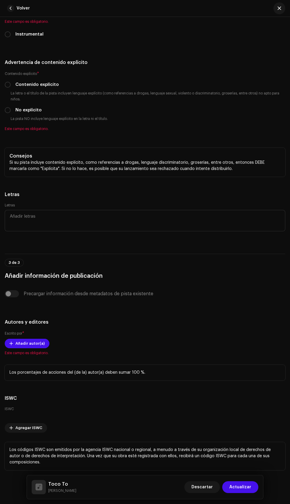
scroll to position [1390, 0]
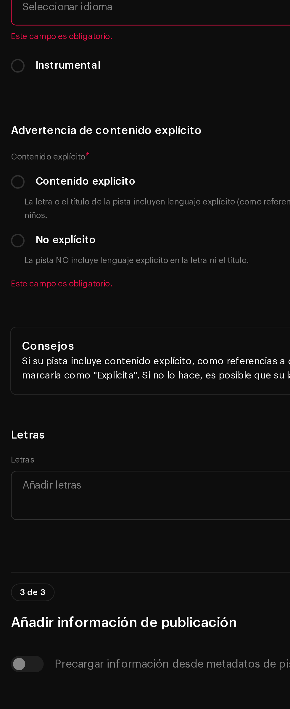
click at [19, 57] on span "2025" at bounding box center [15, 54] width 11 height 6
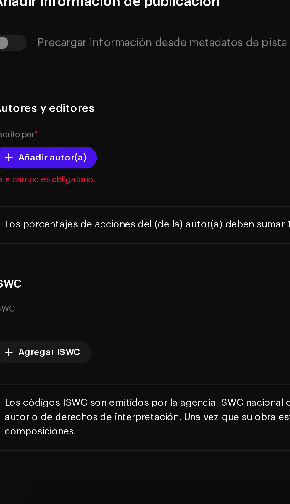
scroll to position [0, 0]
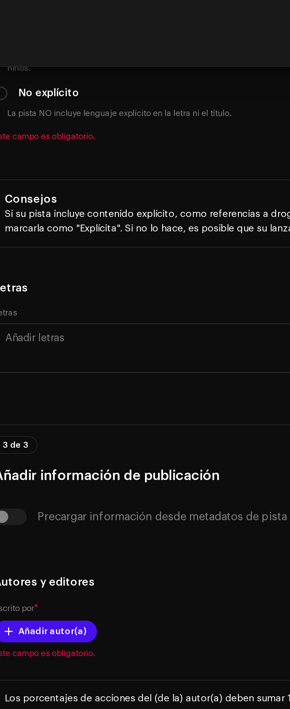
click at [42, 243] on li "Spanish" at bounding box center [144, 237] width 275 height 12
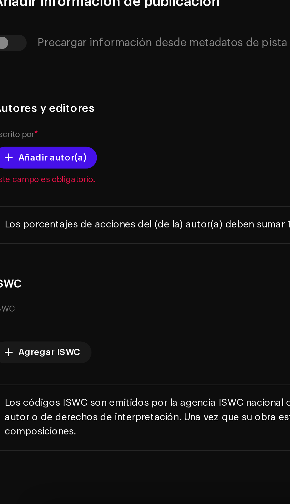
click at [15, 90] on label "No explícito" at bounding box center [28, 87] width 26 height 7
click at [11, 90] on input "No explícito" at bounding box center [8, 87] width 6 height 6
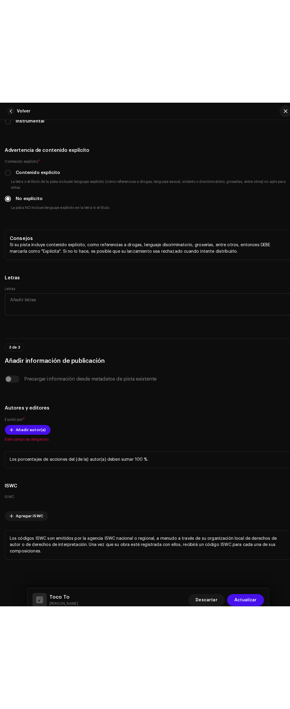
scroll to position [2034, 0]
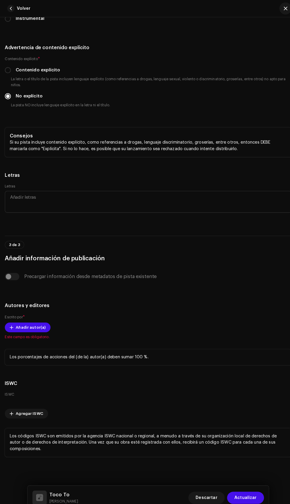
click at [39, 314] on span "Añadir autor(a)" at bounding box center [29, 320] width 29 height 12
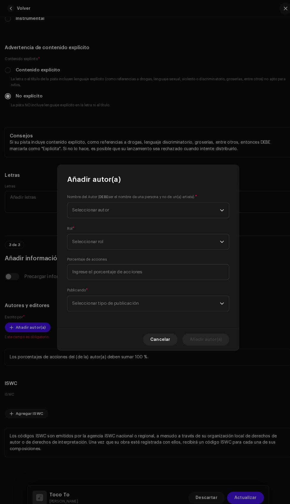
click at [193, 192] on span "*" at bounding box center [192, 193] width 2 height 4
click at [217, 205] on icon "dropdown trigger" at bounding box center [217, 206] width 4 height 4
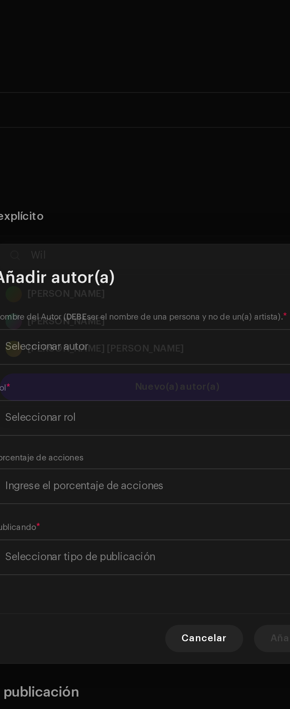
scroll to position [1829, 0]
click at [132, 277] on div "[PERSON_NAME] 1163456" at bounding box center [145, 280] width 149 height 7
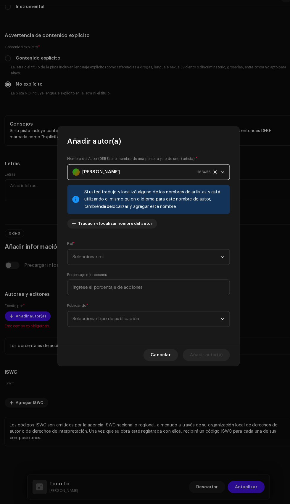
scroll to position [2034, 0]
click at [181, 262] on span "Seleccionar rol" at bounding box center [143, 262] width 144 height 15
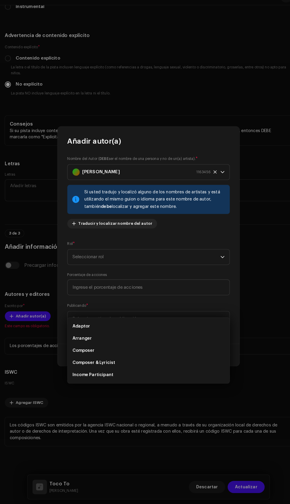
click at [137, 360] on li "Composer & Lyricist" at bounding box center [144, 366] width 153 height 12
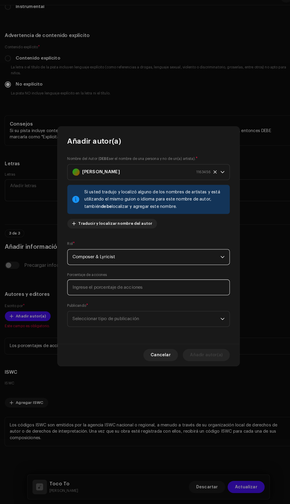
click at [176, 295] on input at bounding box center [145, 291] width 159 height 15
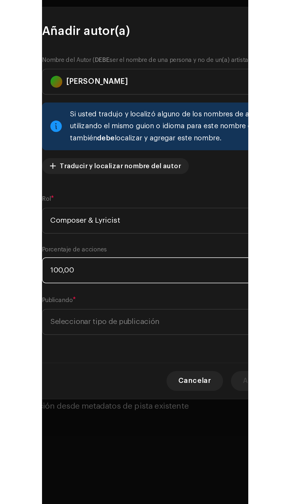
scroll to position [1829, 0]
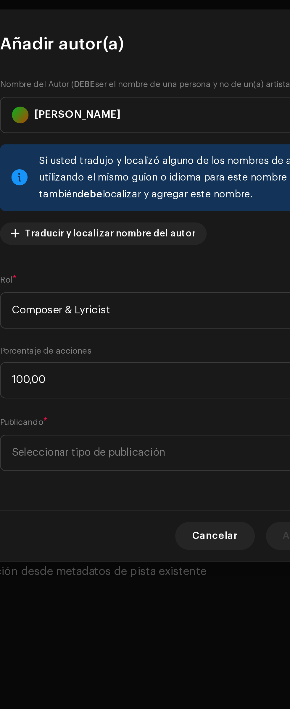
click at [146, 323] on div "Si usted tradujo y localizó alguno de los nombres de artistas y está utilizando…" at bounding box center [145, 309] width 159 height 28
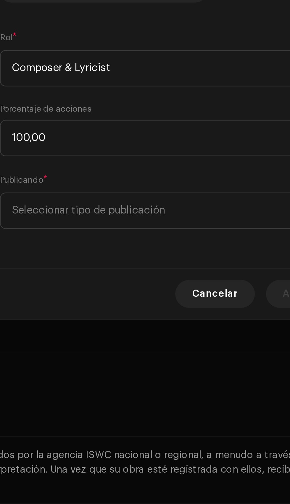
scroll to position [2034, 0]
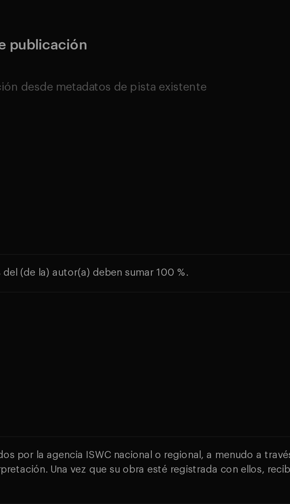
click at [138, 425] on div "Añadir autor(a) Nombre del Autor ( DEBE ser el nombre de una persona y no de un…" at bounding box center [145, 252] width 290 height 504
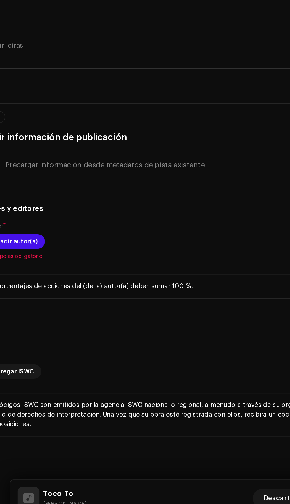
scroll to position [87, 0]
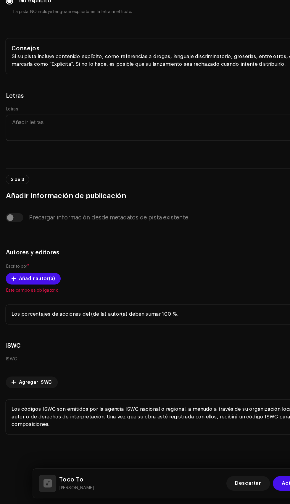
click at [37, 314] on span "Añadir autor(a)" at bounding box center [29, 320] width 29 height 12
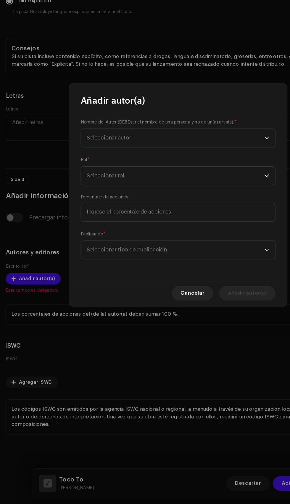
click at [217, 205] on icon "dropdown trigger" at bounding box center [217, 206] width 4 height 4
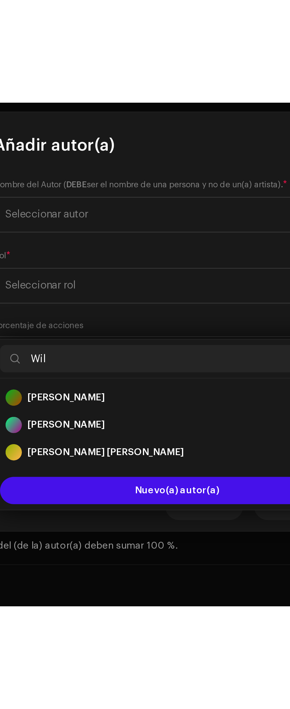
scroll to position [1829, 0]
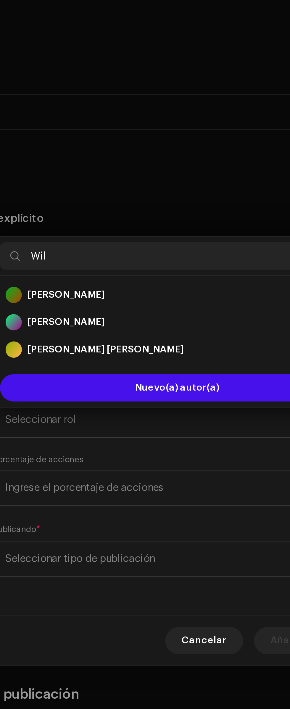
click at [124, 281] on div "[PERSON_NAME] 1163456" at bounding box center [145, 284] width 149 height 7
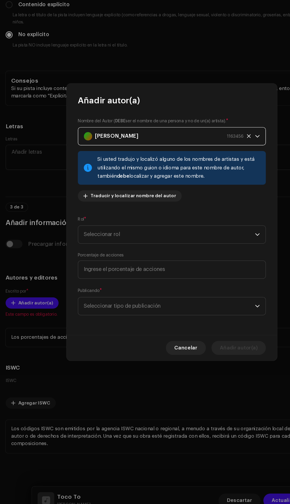
scroll to position [2033, 0]
click at [130, 369] on div "Cancelar Añadir autor(a)" at bounding box center [145, 358] width 178 height 22
click at [194, 270] on span "Seleccionar rol" at bounding box center [143, 262] width 144 height 15
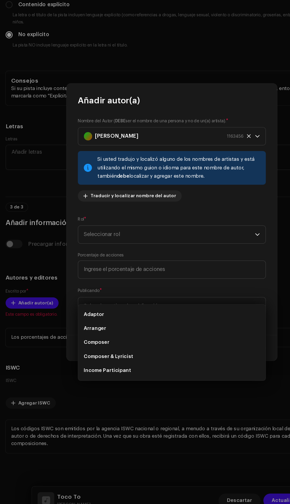
click at [133, 360] on li "Composer & Lyricist" at bounding box center [144, 366] width 153 height 12
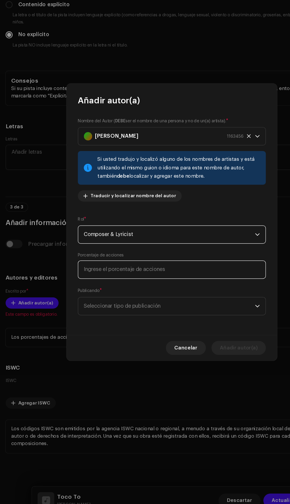
click at [167, 295] on input at bounding box center [145, 291] width 159 height 15
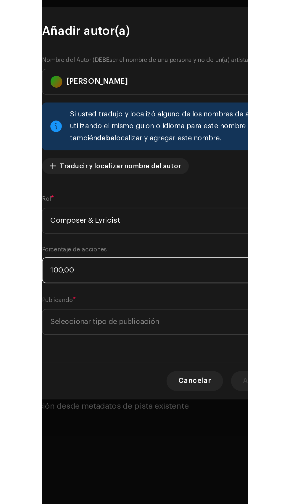
scroll to position [1829, 0]
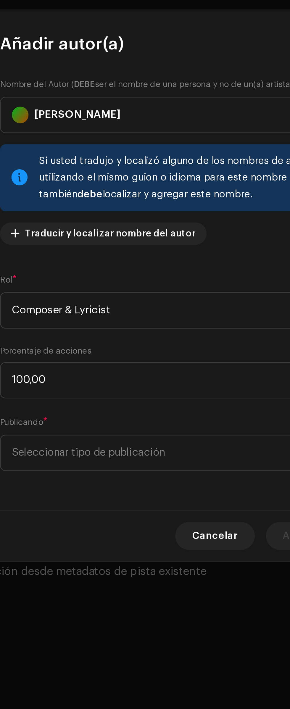
click at [145, 323] on div "Si usted tradujo y localizó alguno de los nombres de artistas y está utilizando…" at bounding box center [145, 309] width 159 height 28
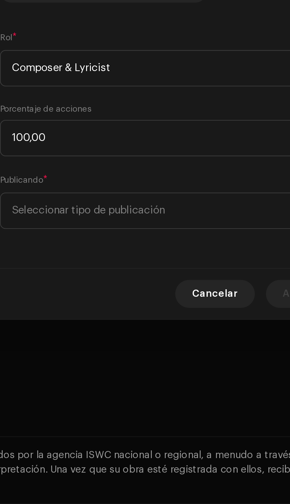
scroll to position [2033, 0]
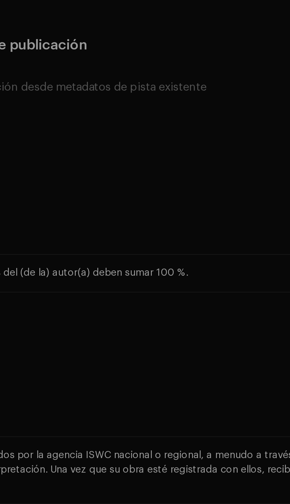
click at [150, 428] on div "Añadir autor(a) Nombre del Autor ( DEBE ser el nombre de una persona y no de un…" at bounding box center [145, 252] width 290 height 504
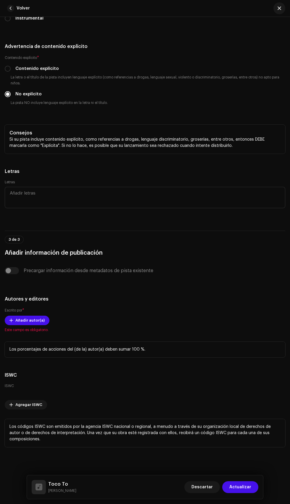
scroll to position [83, 0]
click at [41, 295] on h5 "Autores y editores" at bounding box center [145, 298] width 281 height 7
click at [25, 314] on span "Añadir autor(a)" at bounding box center [29, 320] width 29 height 12
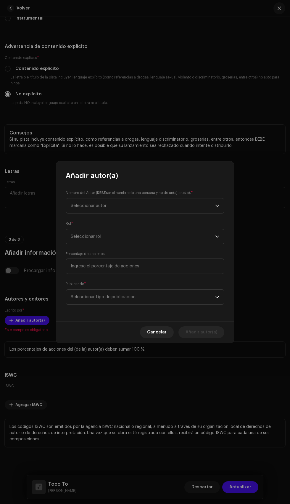
click at [182, 210] on span "Seleccionar autor" at bounding box center [143, 205] width 144 height 15
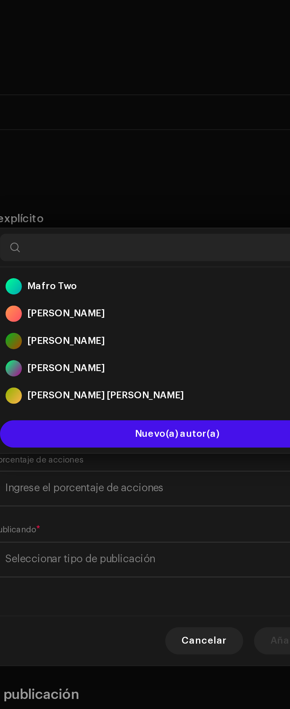
scroll to position [1829, 0]
click at [122, 301] on div "[PERSON_NAME] 1163456" at bounding box center [145, 304] width 149 height 7
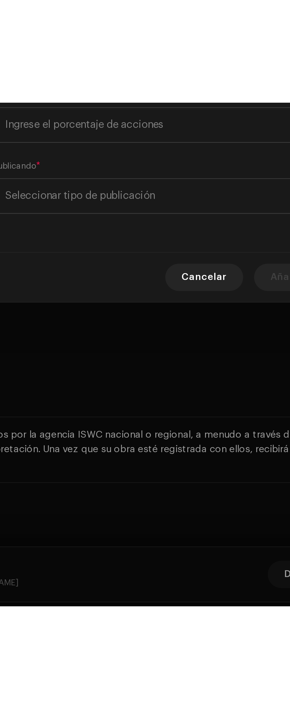
scroll to position [40, 0]
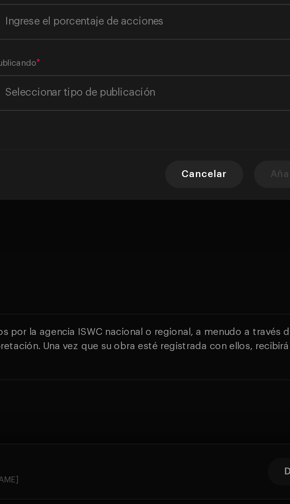
click at [169, 330] on span "Seleccionar tipo de publicación" at bounding box center [143, 322] width 144 height 15
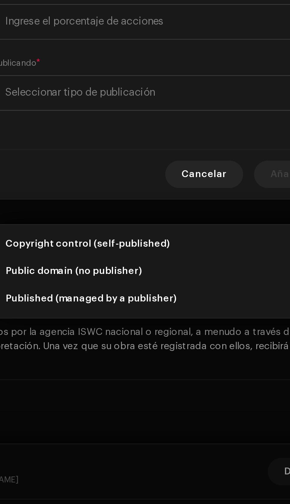
click at [145, 388] on li "Copyright control (self-published)" at bounding box center [144, 388] width 153 height 12
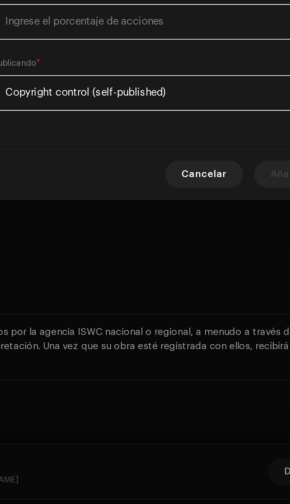
click at [170, 300] on input at bounding box center [145, 291] width 159 height 15
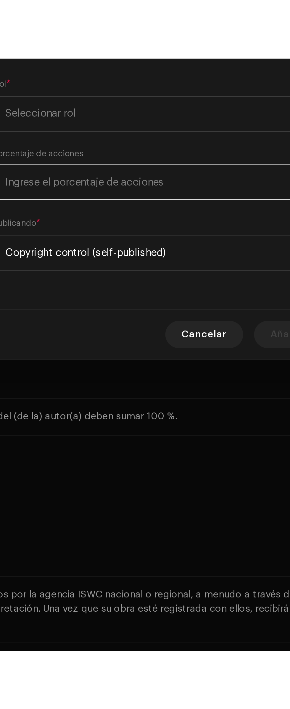
scroll to position [1829, 0]
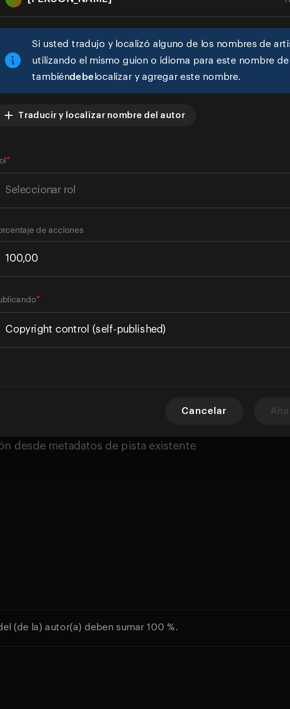
click at [132, 370] on span "Seleccionar rol" at bounding box center [143, 365] width 144 height 15
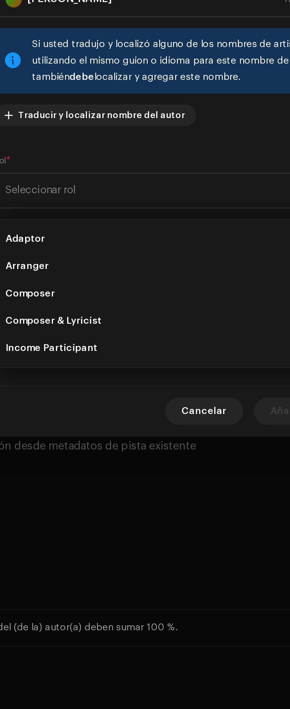
click at [107, 421] on span "Composer & Lyricist" at bounding box center [92, 422] width 42 height 6
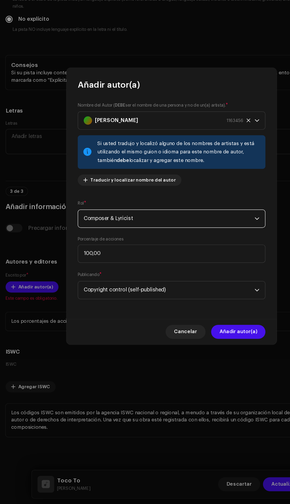
scroll to position [40, 0]
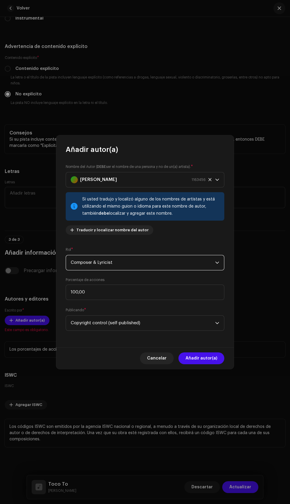
click at [209, 362] on span "Añadir autor(a)" at bounding box center [202, 358] width 32 height 12
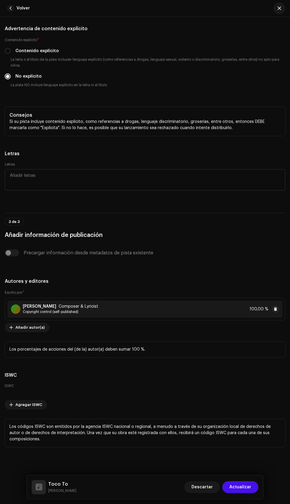
scroll to position [2044, 0]
click at [241, 487] on span "Actualizar" at bounding box center [240, 487] width 22 height 12
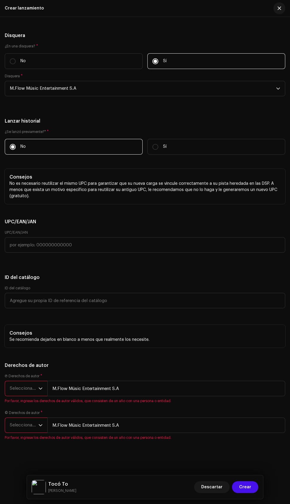
scroll to position [1965, 0]
click at [30, 381] on span "Seleccionar año" at bounding box center [24, 388] width 29 height 15
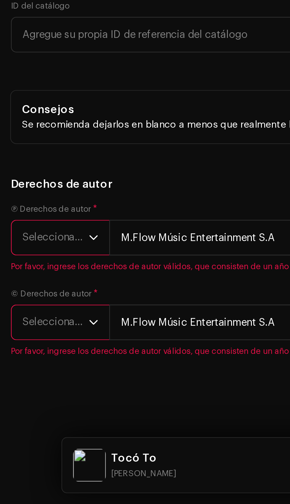
click at [40, 423] on icon "dropdown trigger" at bounding box center [40, 425] width 4 height 4
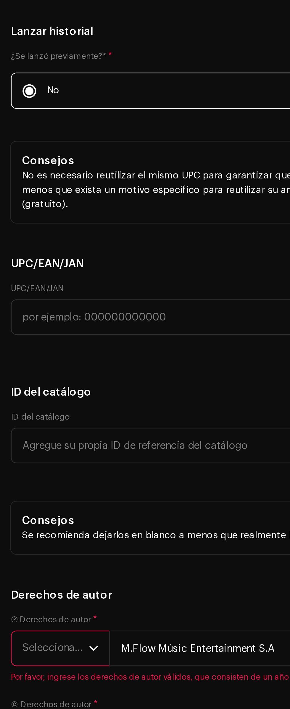
scroll to position [1760, 0]
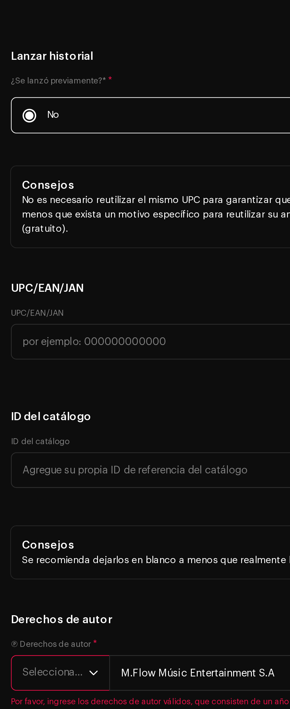
click at [19, 479] on h5 "ID del catálogo" at bounding box center [145, 482] width 281 height 7
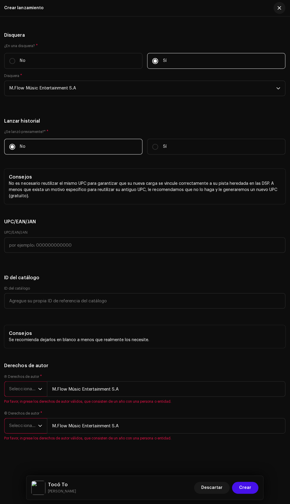
scroll to position [90, 0]
click at [248, 486] on span "Crear" at bounding box center [245, 487] width 12 height 12
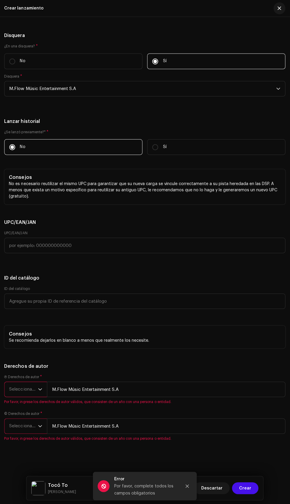
scroll to position [1994, 0]
click at [55, 381] on input "M.Flow Músic Entertainment S.A" at bounding box center [166, 388] width 238 height 15
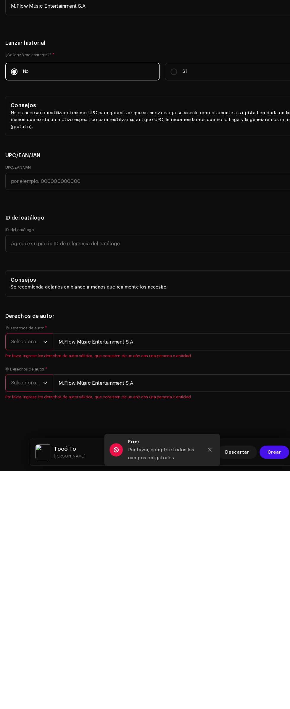
click at [41, 503] on icon "dropdown trigger" at bounding box center [40, 594] width 4 height 4
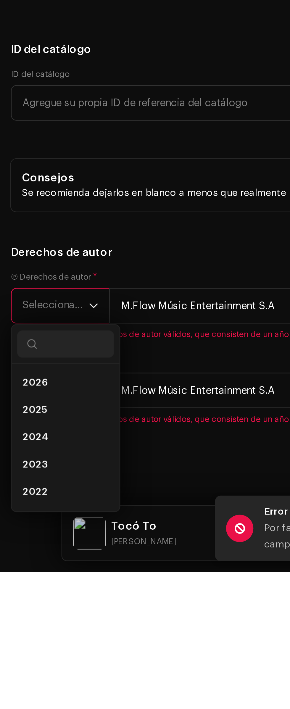
click at [29, 503] on li "2025" at bounding box center [28, 639] width 42 height 12
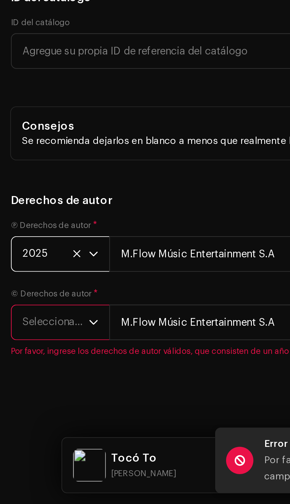
click at [23, 350] on p "Se recomienda dejarlos en blanco a menos que realmente los necesite." at bounding box center [144, 347] width 271 height 6
click at [23, 418] on span "Seleccionar año" at bounding box center [24, 425] width 29 height 15
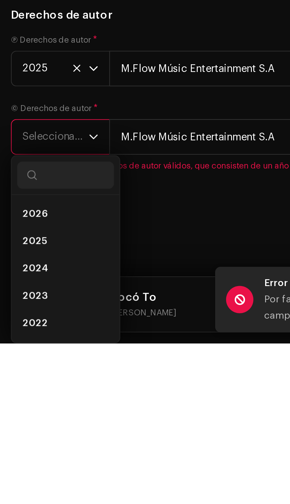
click at [24, 249] on input "text" at bounding box center [145, 240] width 281 height 15
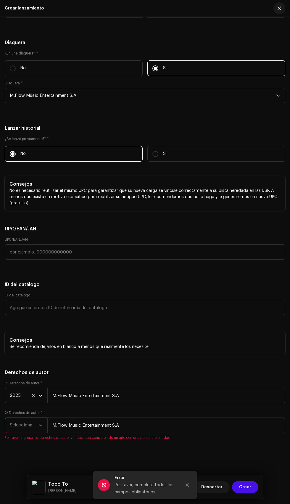
click at [41, 423] on icon "dropdown trigger" at bounding box center [40, 425] width 4 height 4
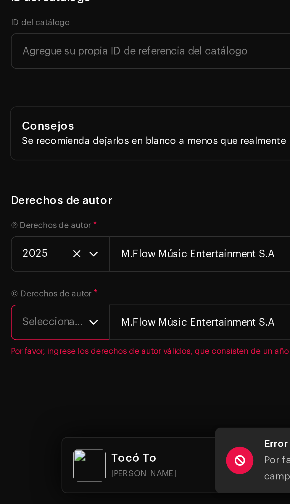
click at [38, 418] on span "Seleccionar año" at bounding box center [24, 425] width 29 height 15
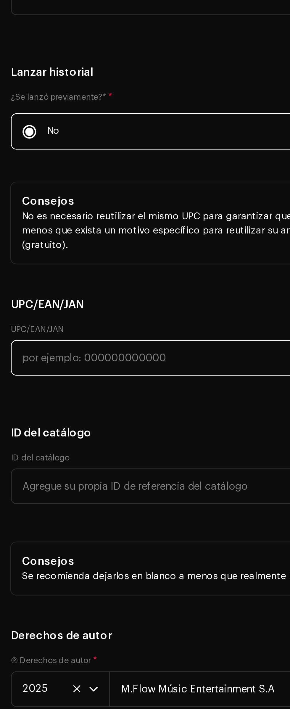
click at [25, 449] on input "text" at bounding box center [145, 456] width 281 height 15
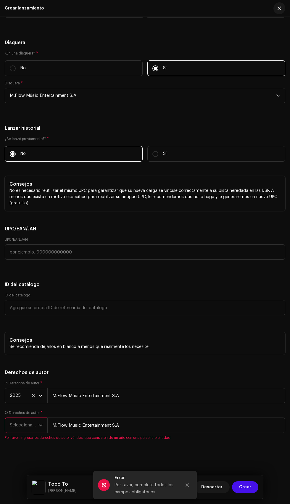
click at [33, 418] on span "Seleccionar año" at bounding box center [24, 425] width 29 height 15
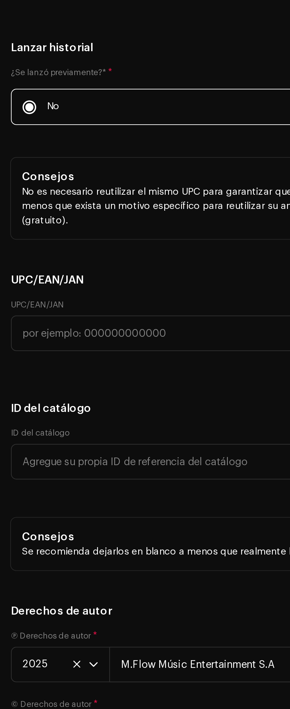
click at [44, 420] on h5 "UPC/EAN/JAN" at bounding box center [145, 423] width 281 height 7
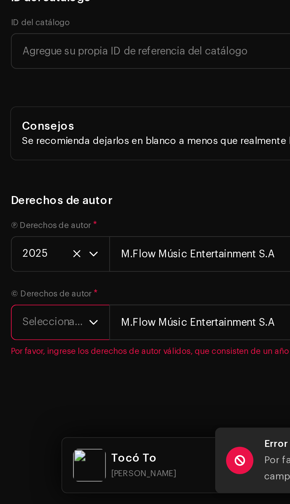
click at [30, 418] on span "Seleccionar año" at bounding box center [24, 425] width 29 height 15
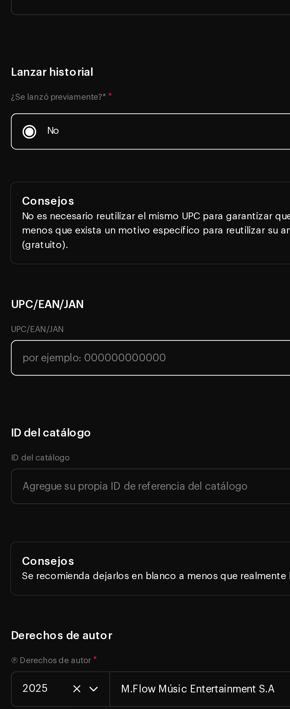
click at [12, 449] on input "text" at bounding box center [145, 456] width 281 height 15
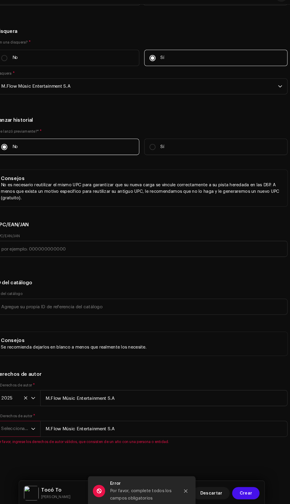
click at [41, 423] on icon "dropdown trigger" at bounding box center [40, 425] width 4 height 4
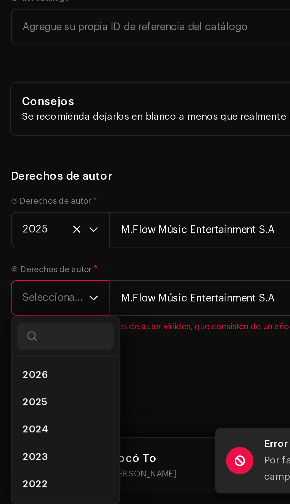
click at [29, 454] on li "2025" at bounding box center [28, 460] width 42 height 12
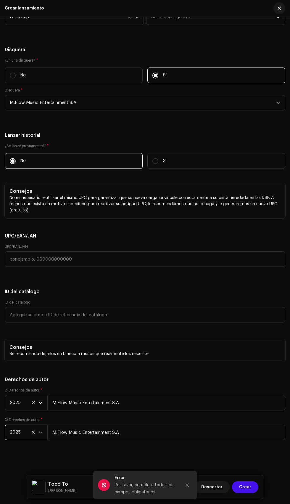
click at [251, 492] on span "Crear" at bounding box center [245, 487] width 12 height 12
click at [246, 487] on span "Crear" at bounding box center [245, 487] width 12 height 12
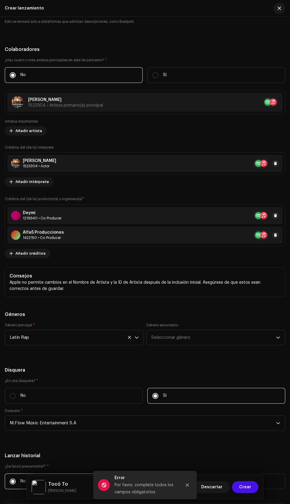
scroll to position [1000, 0]
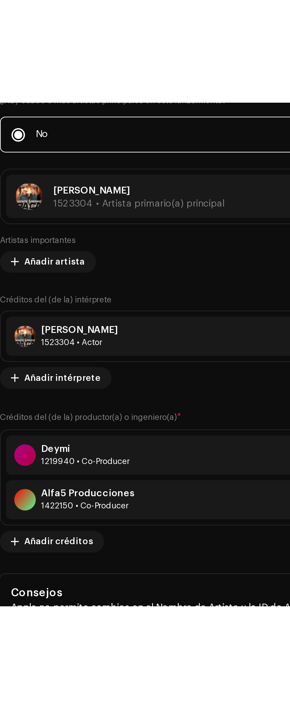
scroll to position [120, 0]
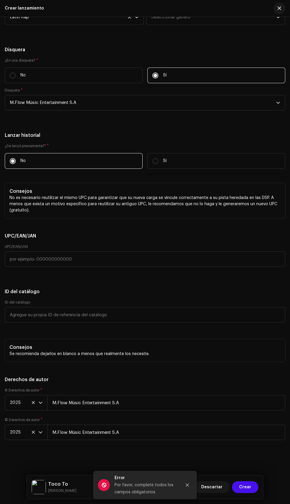
scroll to position [1554, 0]
click at [249, 477] on div "Toco To [PERSON_NAME] Descartar Crear" at bounding box center [145, 487] width 236 height 24
click at [248, 487] on span "Crear" at bounding box center [245, 487] width 12 height 12
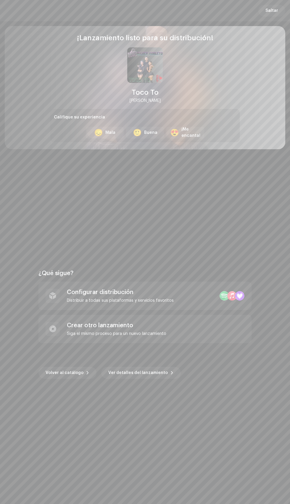
click at [178, 276] on div "¿Qué sigue?" at bounding box center [144, 273] width 213 height 7
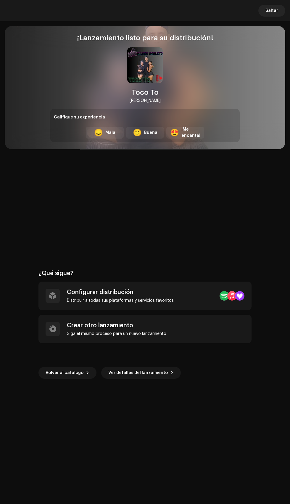
click at [180, 297] on div "Configurar distribución Distribuir a todas sus plataformas y servicios favoritos" at bounding box center [144, 295] width 213 height 28
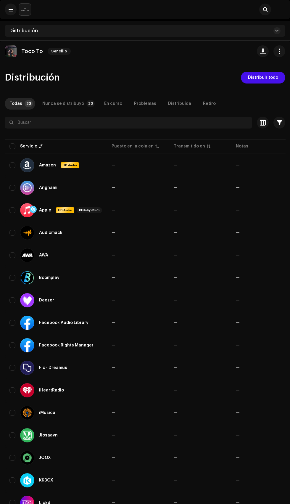
click at [271, 80] on span "Distribuir todo" at bounding box center [263, 78] width 30 height 12
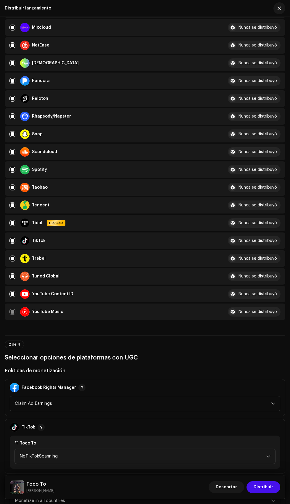
scroll to position [371, 0]
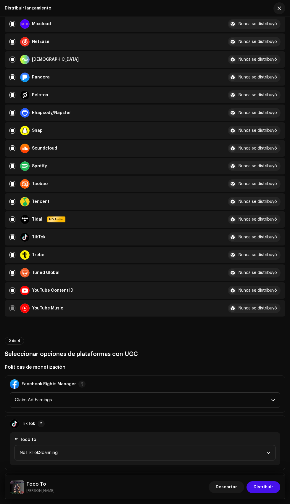
click at [269, 487] on span "Distribuir" at bounding box center [264, 487] width 20 height 12
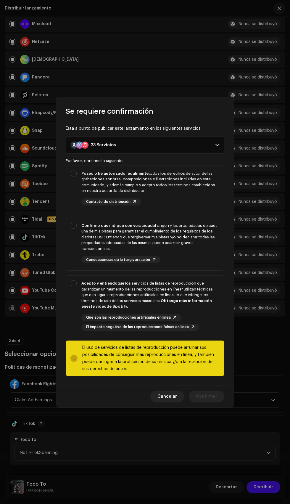
click at [159, 231] on div "Confirmo que indiqué con veracidad el origen y las propiedades de cada una de m…" at bounding box center [150, 237] width 138 height 29
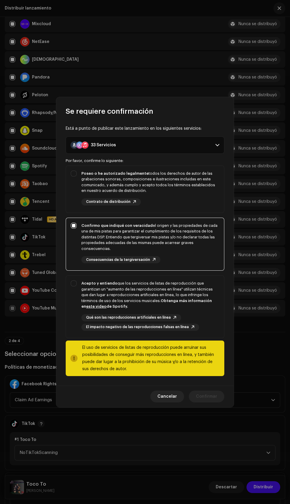
click at [175, 191] on div "Poseo o he autorizado legalmente todos los derechos de autor de las grabaciones…" at bounding box center [150, 181] width 138 height 23
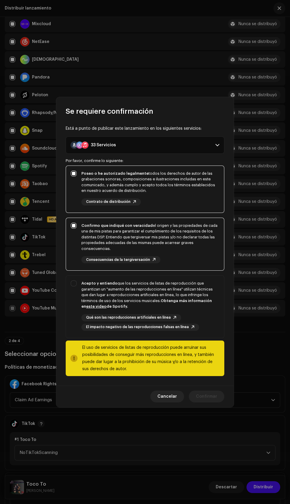
click at [203, 290] on div "Acepto y entiendo que los servicios de listas de reproducción que garantizan un…" at bounding box center [150, 294] width 138 height 29
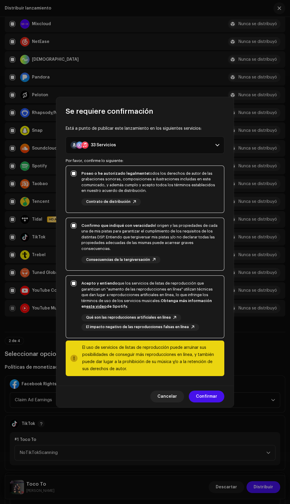
click at [202, 398] on span "Confirmar" at bounding box center [206, 396] width 21 height 12
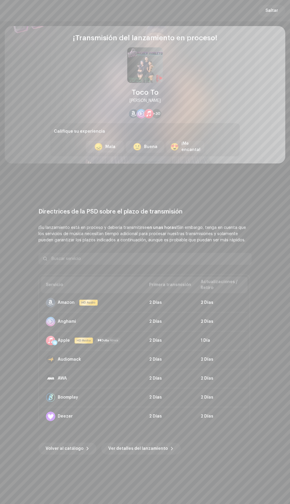
click at [6, 469] on div "Directrices de la PSD sobre el plazo de transmisión ¡Su lanzamiento está en pro…" at bounding box center [145, 331] width 281 height 317
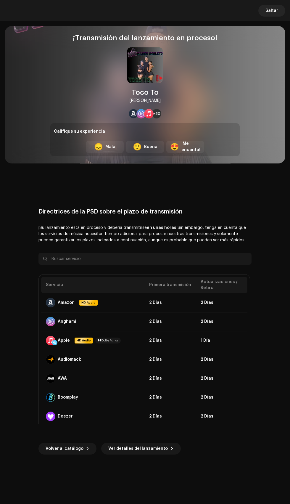
click at [274, 12] on span "Saltar" at bounding box center [271, 11] width 13 height 12
